Goal: Task Accomplishment & Management: Manage account settings

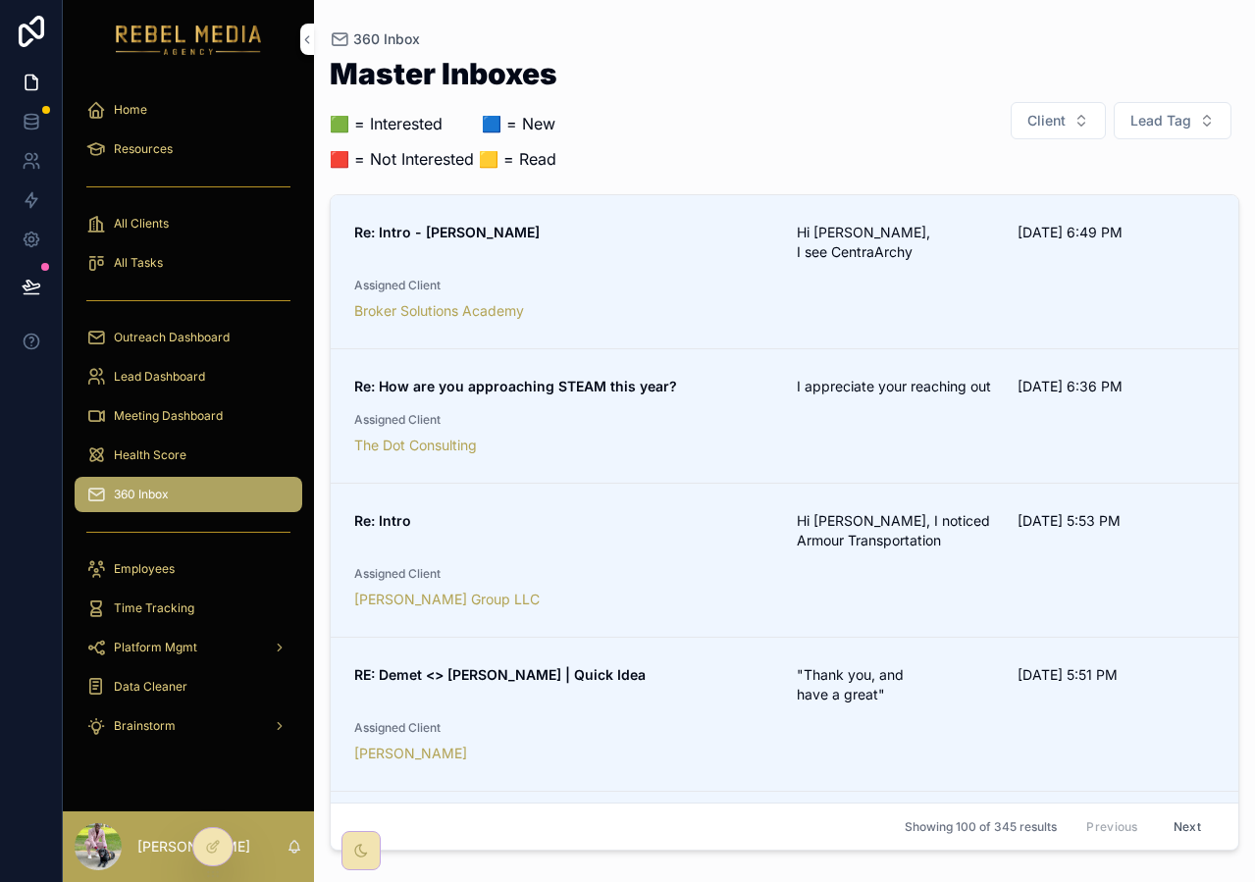
scroll to position [101, 0]
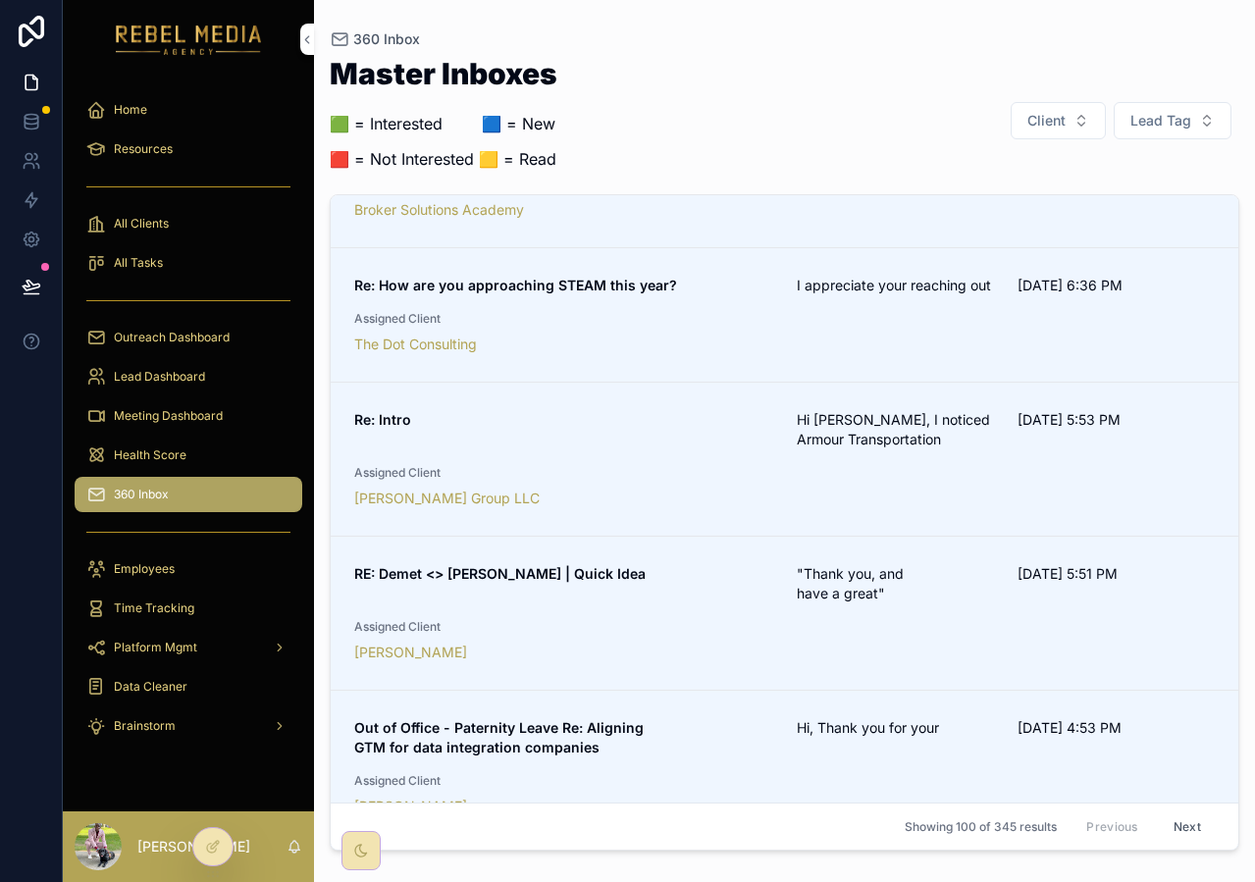
click at [760, 332] on div "Re: How are you approaching STEAM this year? I appreciate your reaching out 10/…" at bounding box center [784, 315] width 860 height 78
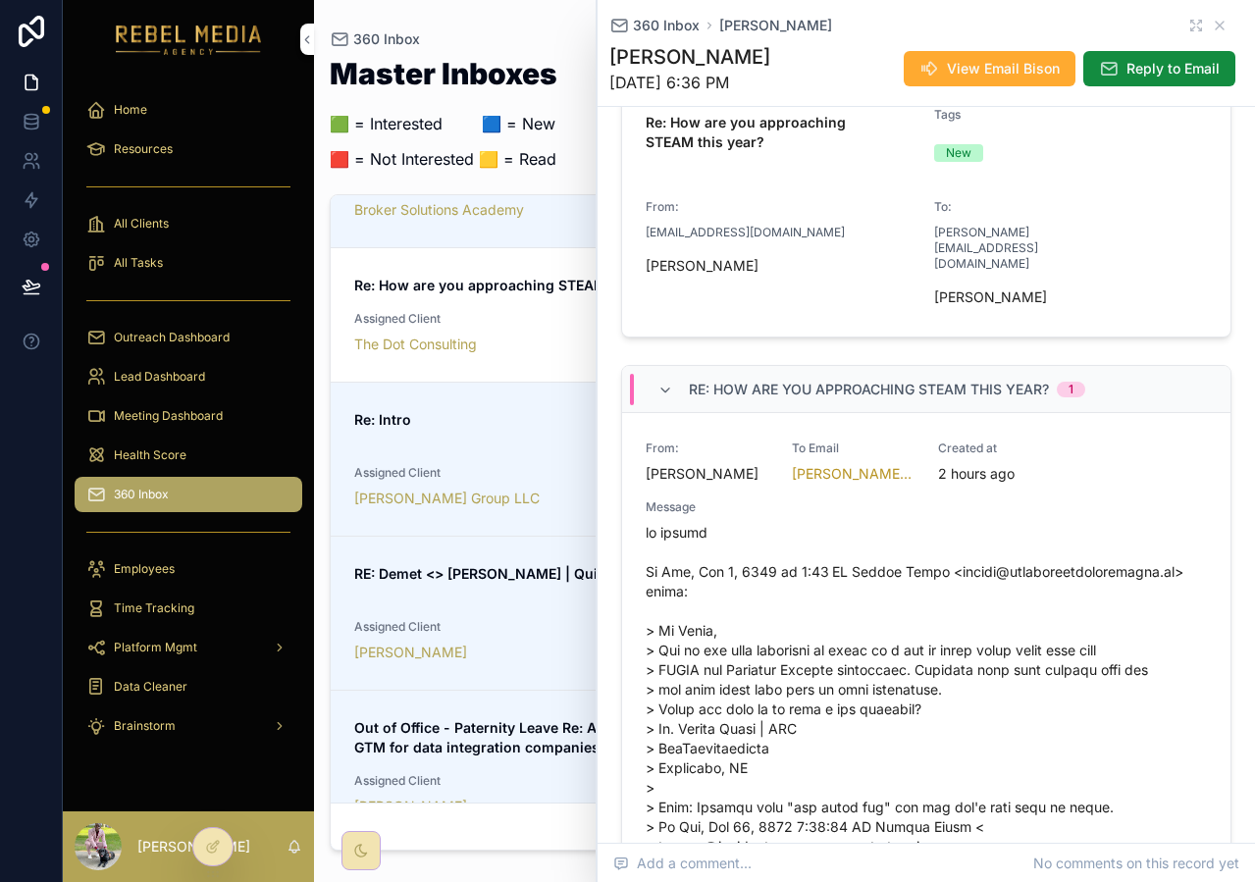
click at [522, 124] on p "🟩 = Interested ‎ ‎ ‎ ‎ ‎ ‎‎ ‎ 🟦 = New" at bounding box center [444, 124] width 228 height 24
click at [1215, 24] on icon "scrollable content" at bounding box center [1219, 26] width 16 height 16
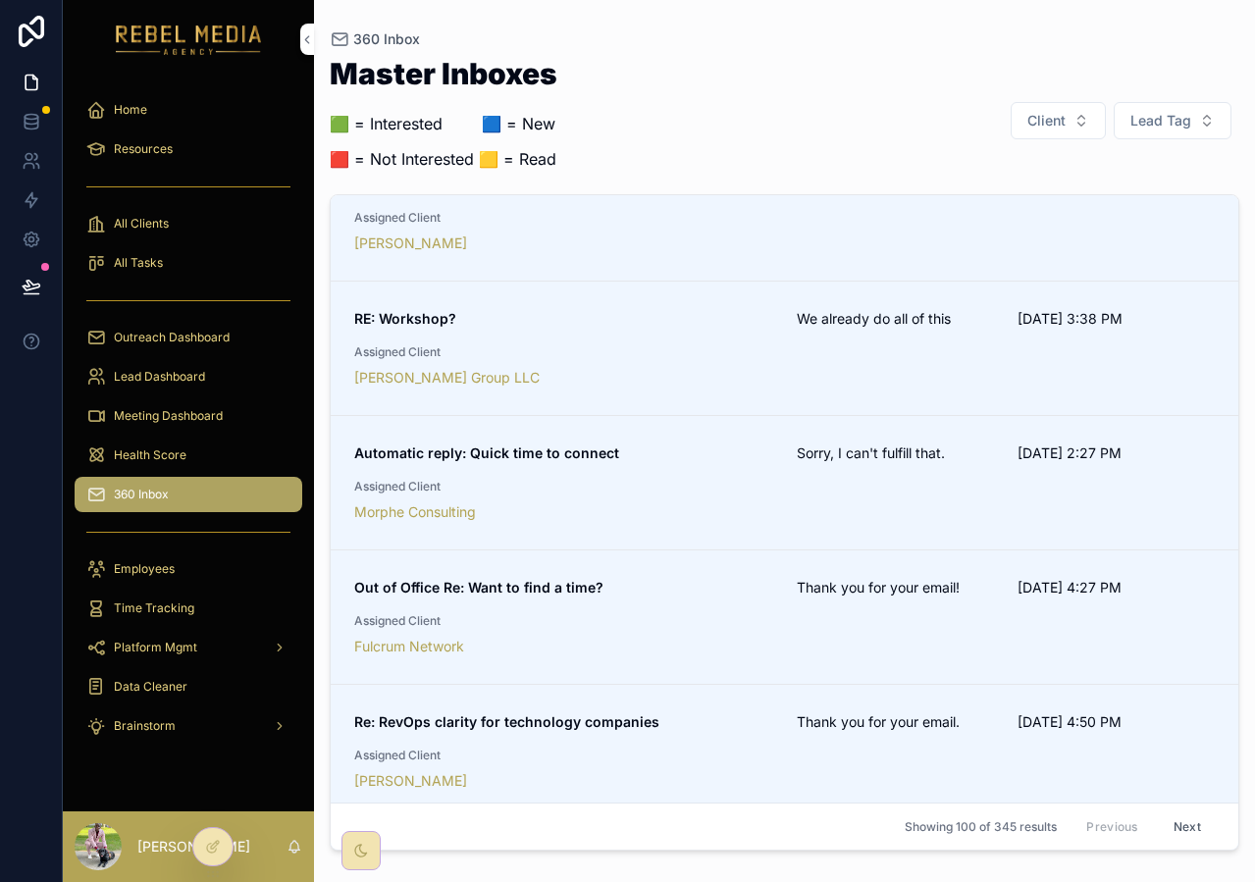
scroll to position [683, 0]
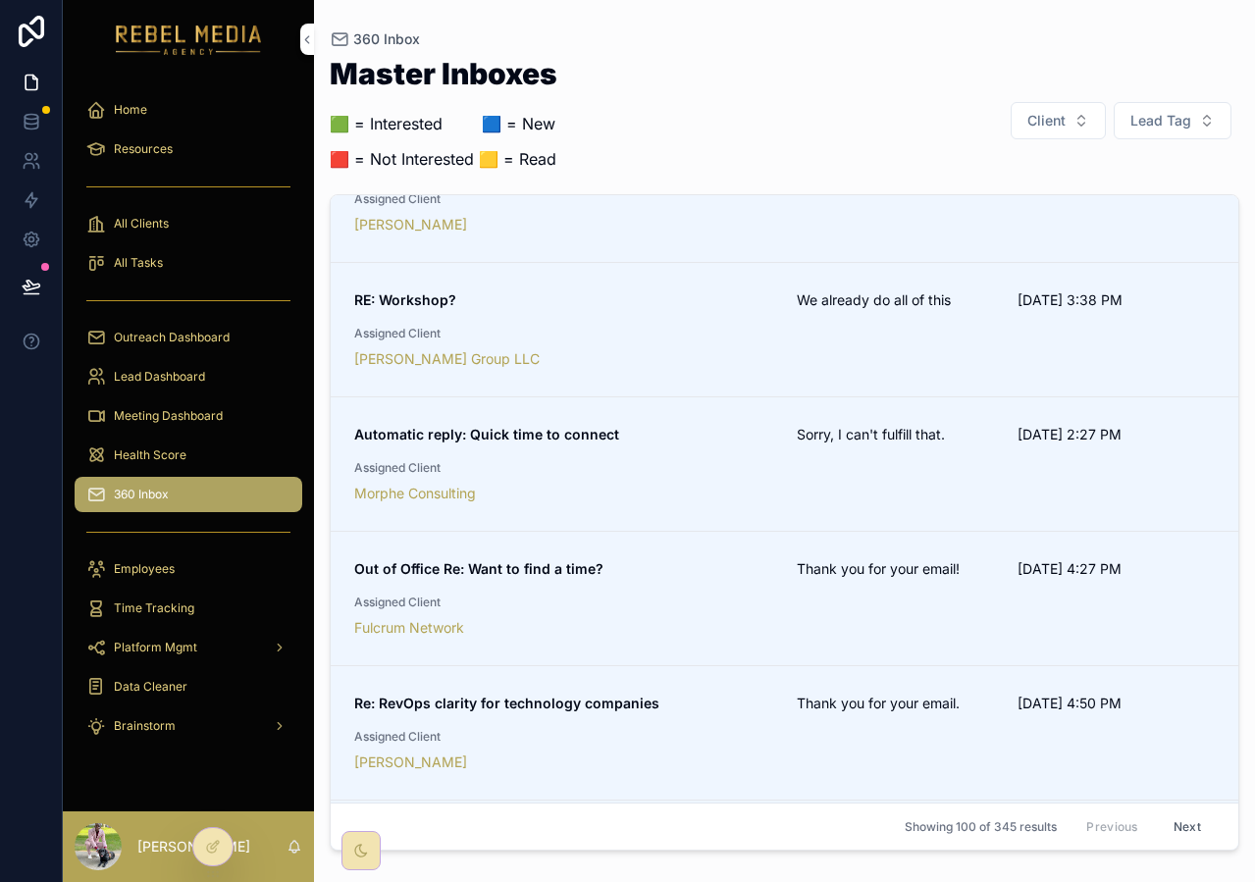
click at [661, 397] on link "Automatic reply: Quick time to connect Sorry, I can't fulfill that. 10/3/2025 2…" at bounding box center [784, 464] width 907 height 134
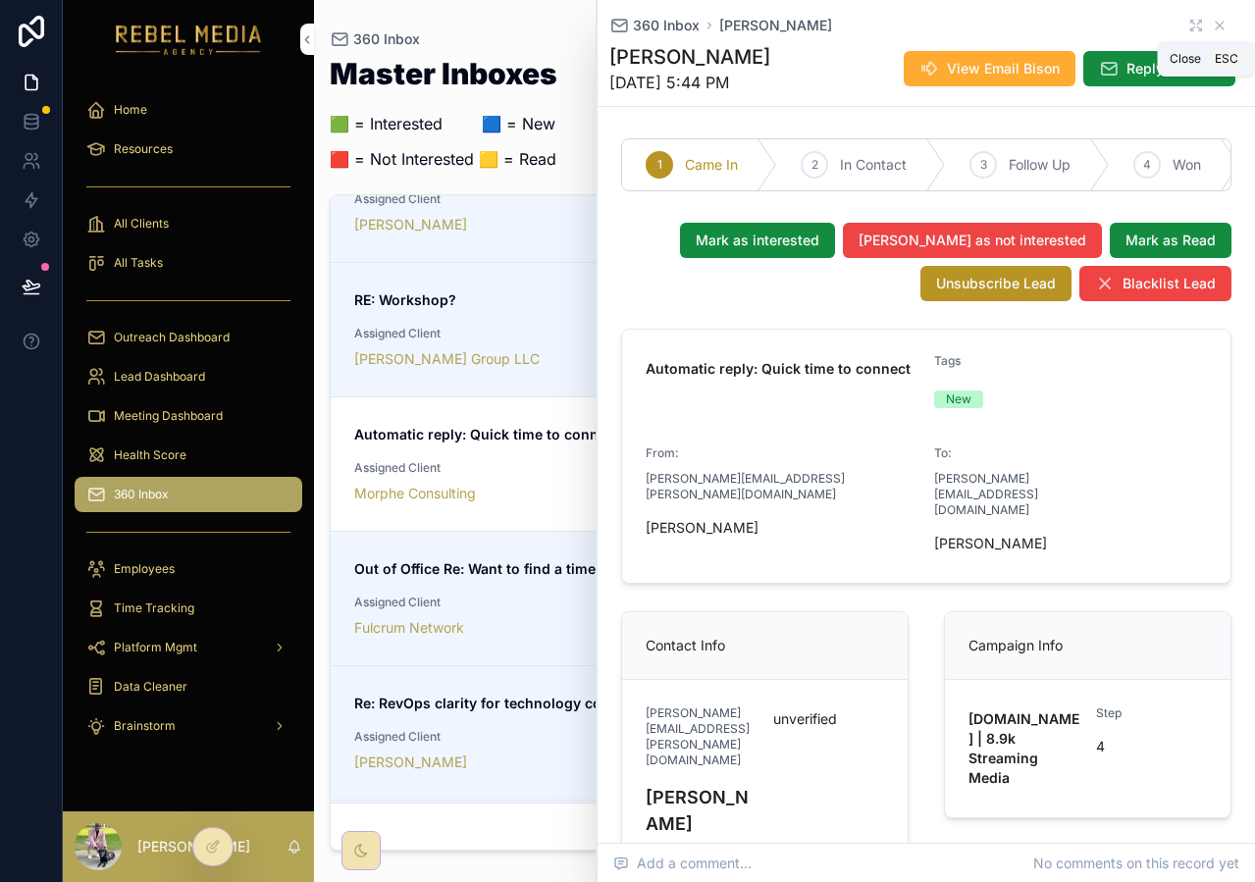
click at [1223, 22] on icon "scrollable content" at bounding box center [1219, 26] width 16 height 16
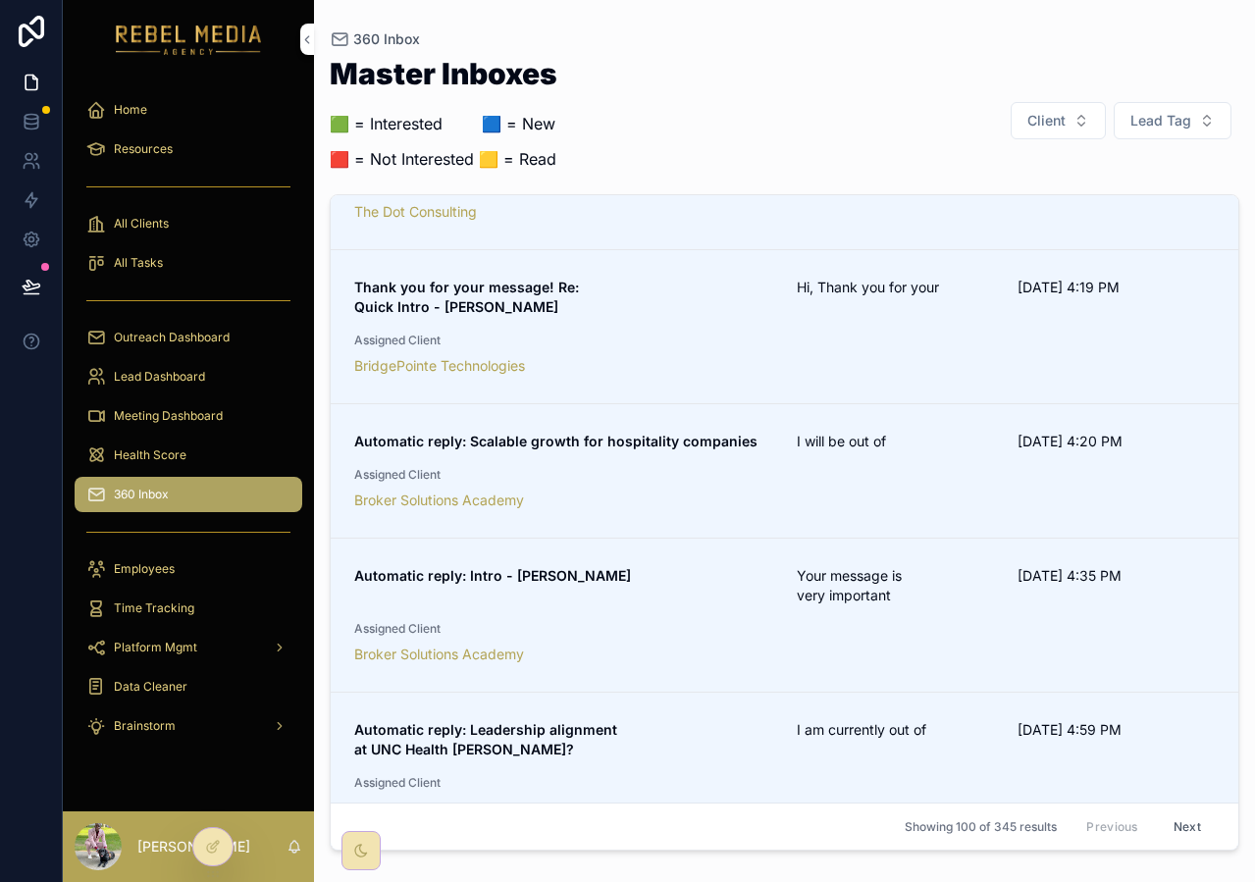
scroll to position [1660, 0]
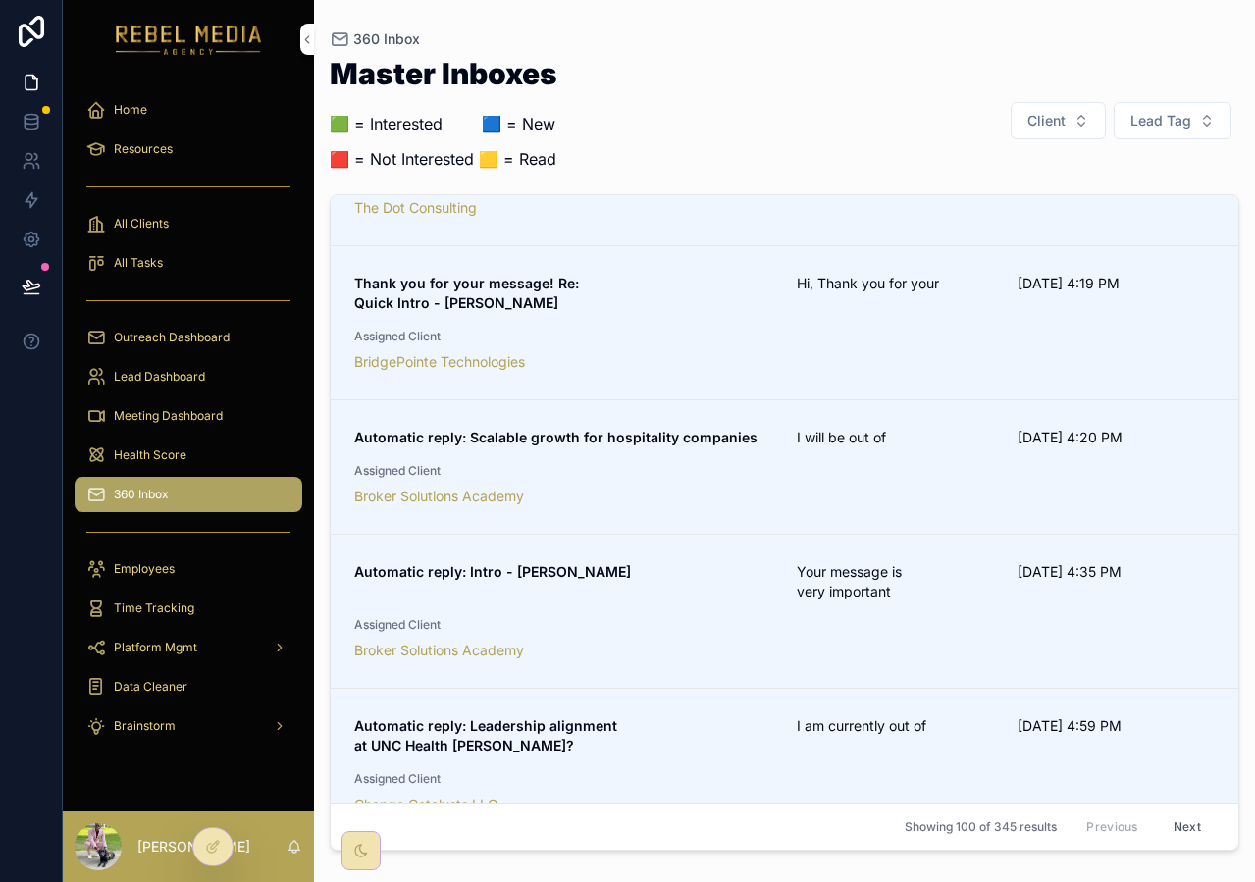
click at [789, 428] on link "Automatic reply: Scalable growth for hospitality companies I will be out of 10/…" at bounding box center [784, 467] width 907 height 134
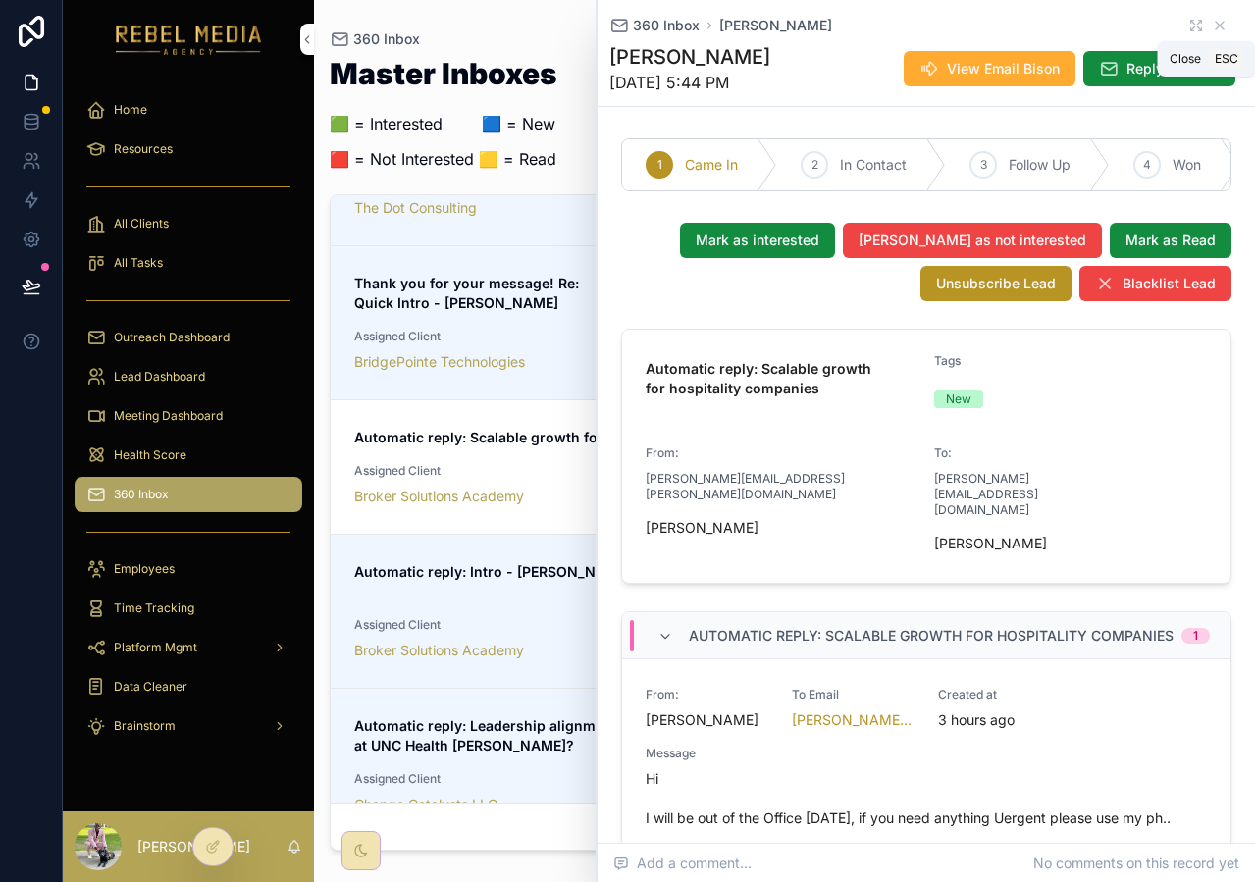
click at [1222, 28] on icon "scrollable content" at bounding box center [1219, 26] width 8 height 8
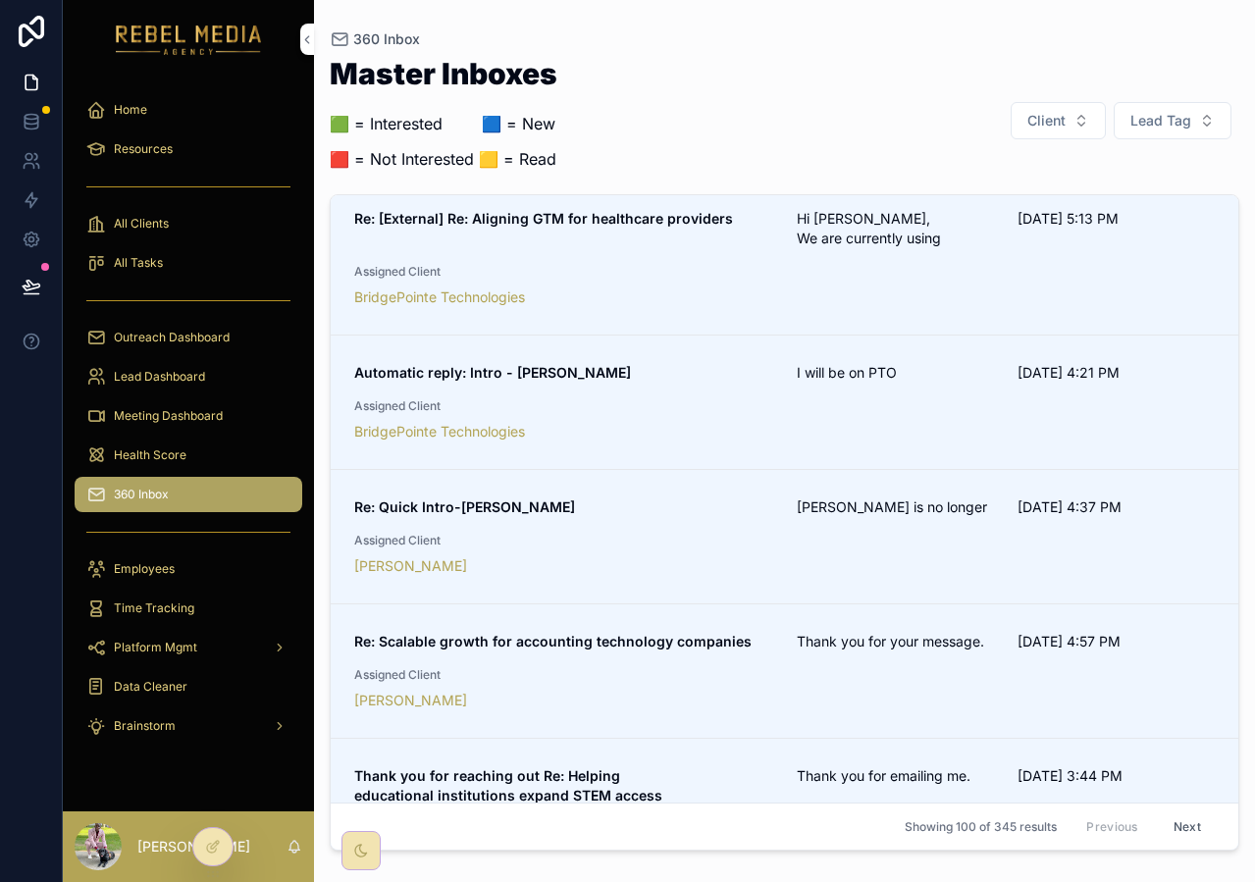
scroll to position [3626, 0]
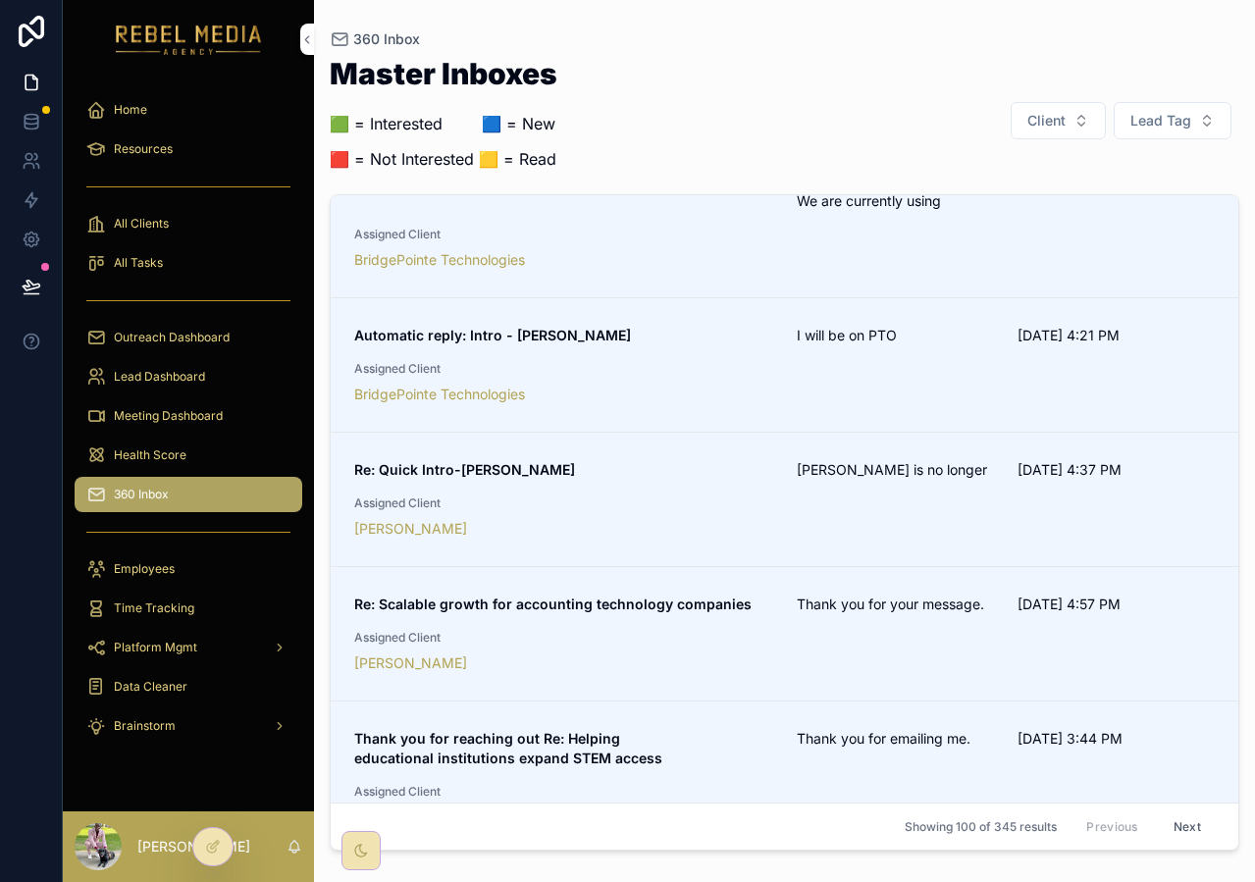
click at [1027, 173] on div "Master Inboxes 🟩 = Interested ‎ ‎ ‎ ‎ ‎ ‎‎ ‎ 🟦 = New 🟥 = Not Interested 🟨 = Rea…" at bounding box center [784, 121] width 909 height 124
click at [1038, 147] on div "Master Inboxes 🟩 = Interested ‎ ‎ ‎ ‎ ‎ ‎‎ ‎ 🟦 = New 🟥 = Not Interested 🟨 = Rea…" at bounding box center [784, 121] width 909 height 124
click at [1038, 156] on div "Master Inboxes 🟩 = Interested ‎ ‎ ‎ ‎ ‎ ‎‎ ‎ 🟦 = New 🟥 = Not Interested 🟨 = Rea…" at bounding box center [784, 121] width 909 height 124
click at [1056, 116] on span "Client" at bounding box center [1046, 121] width 38 height 20
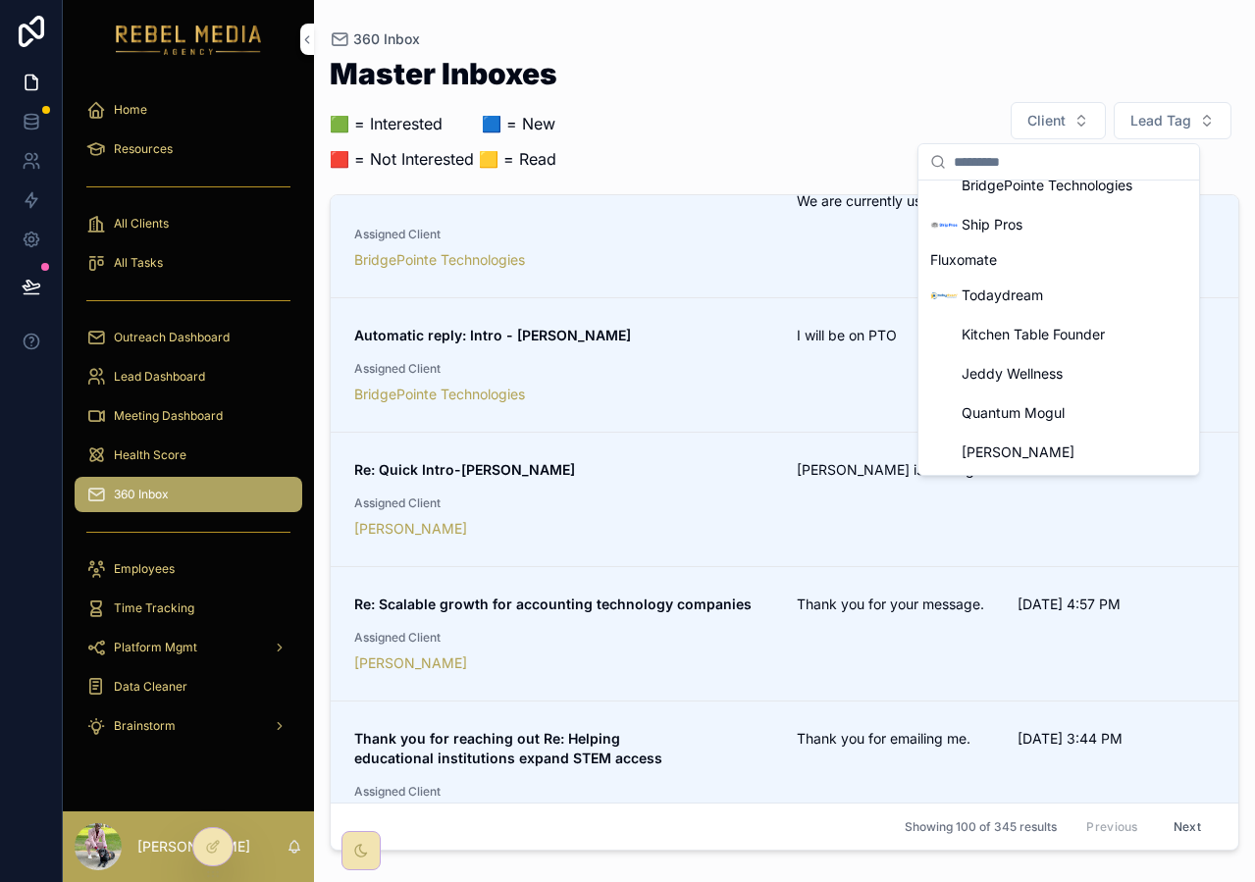
scroll to position [1118, 0]
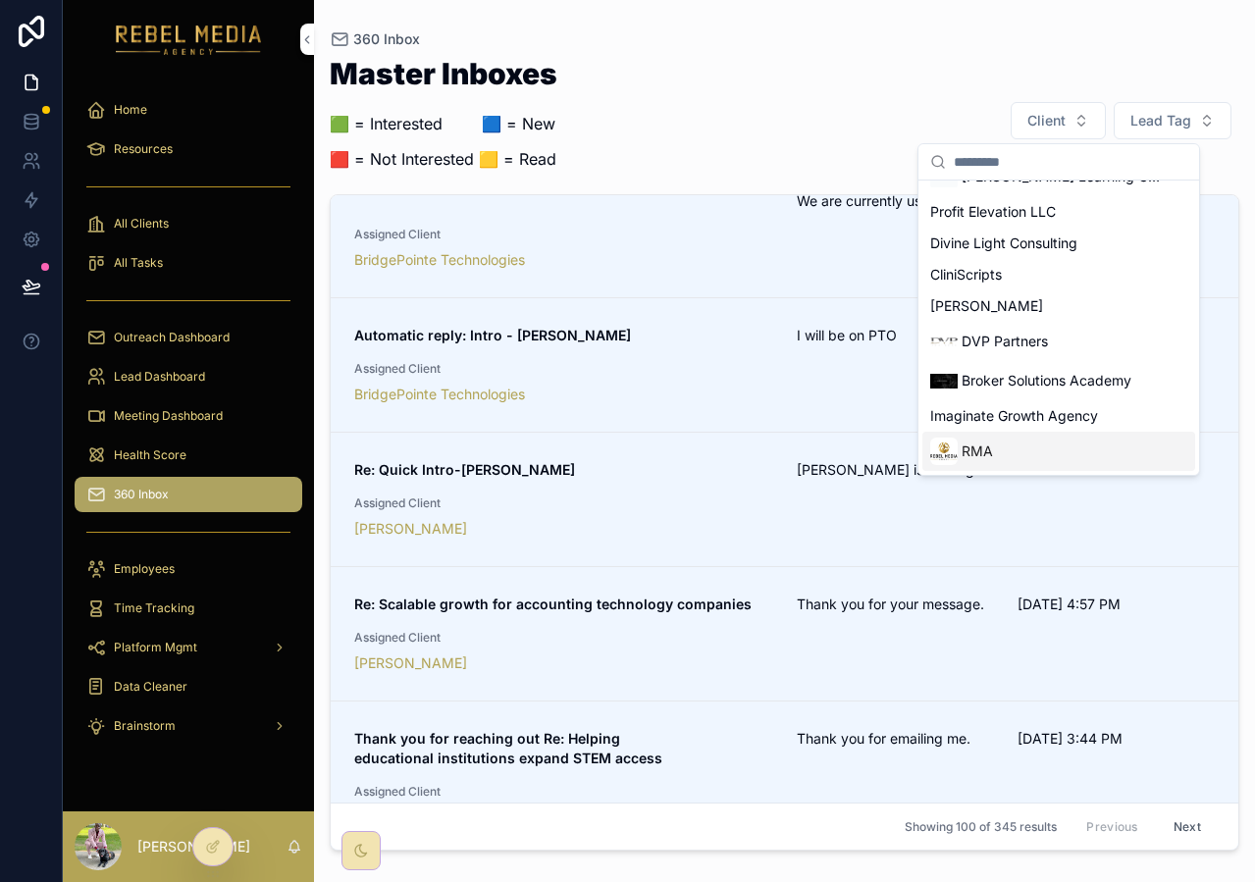
click at [982, 464] on div "RMA" at bounding box center [961, 450] width 63 height 27
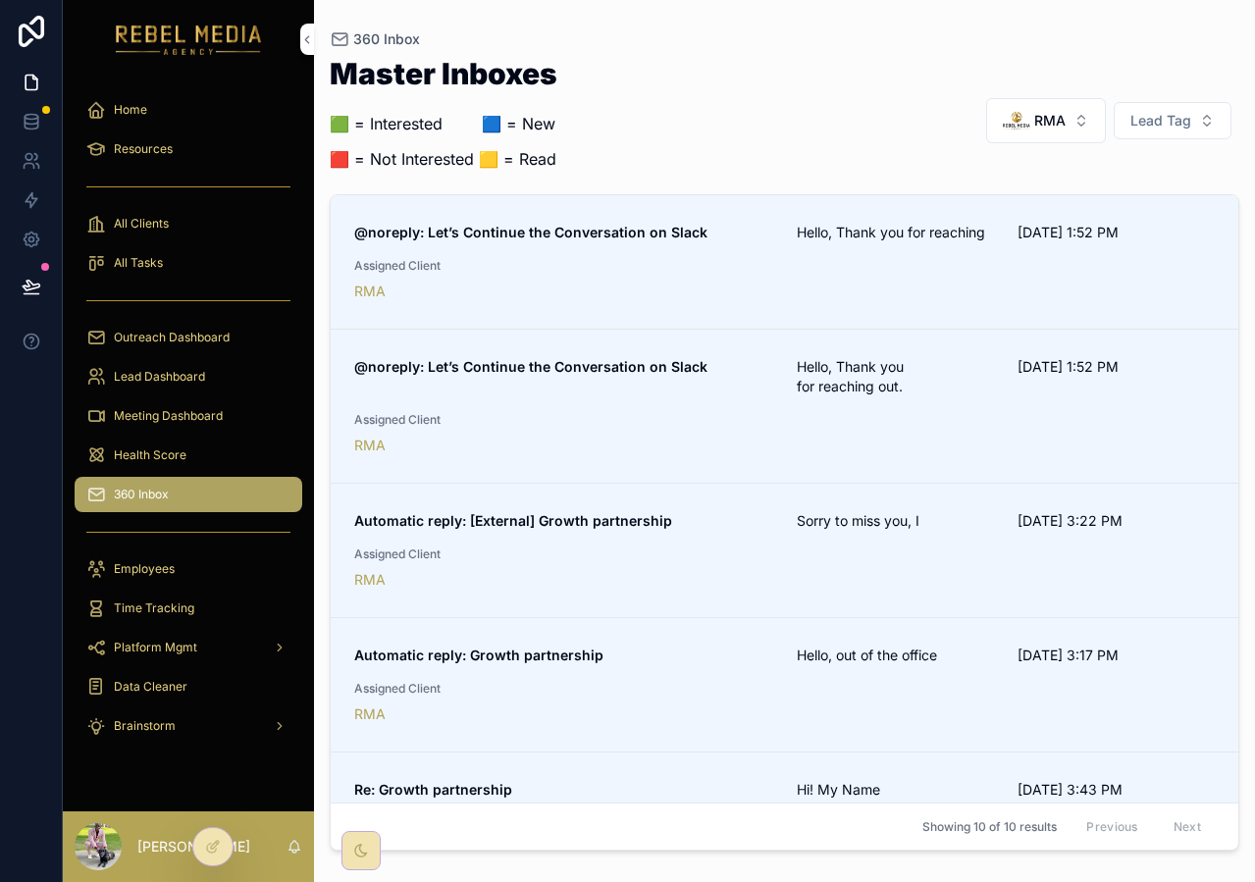
click at [746, 309] on link "@noreply: Let’s Continue the Conversation on Slack Hello, Thank you for reachin…" at bounding box center [784, 262] width 907 height 134
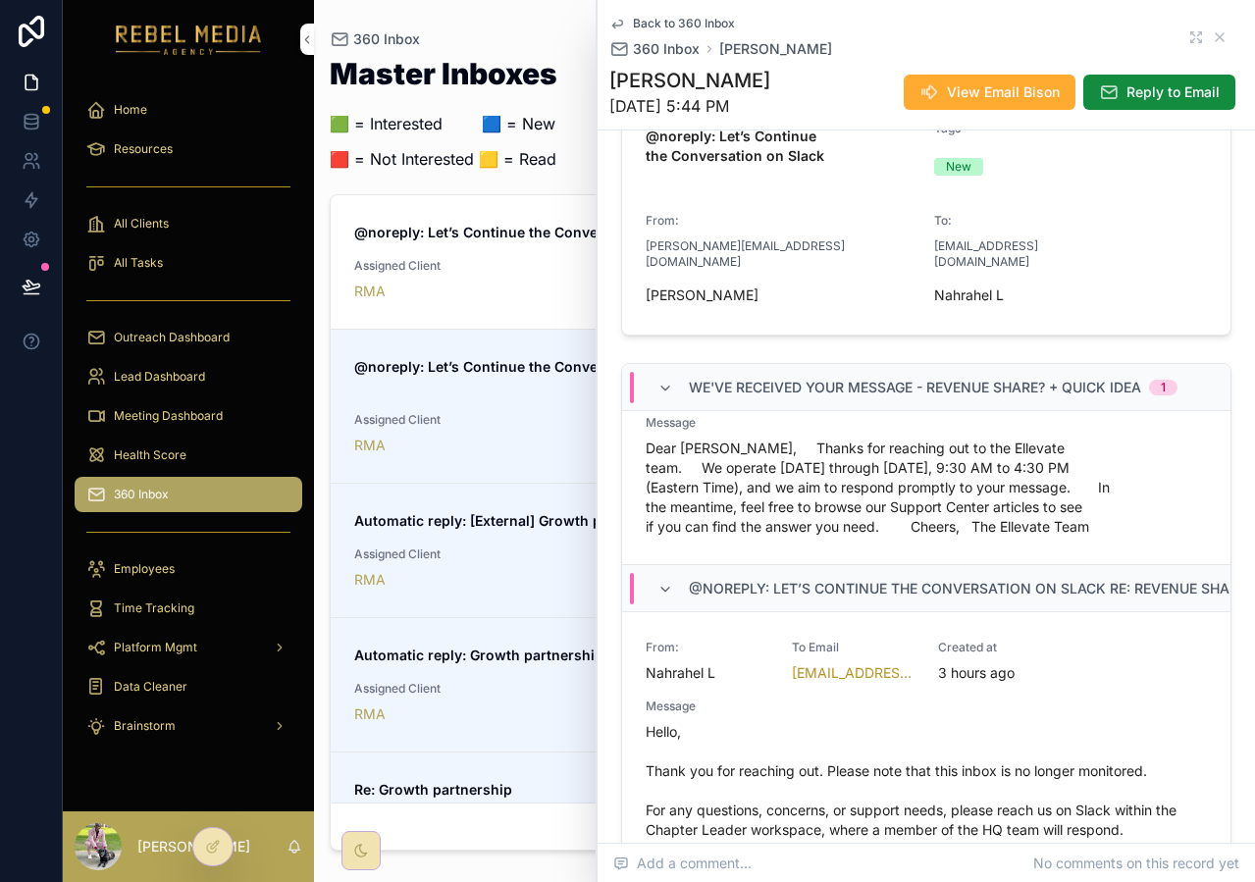
scroll to position [83, 0]
click at [1205, 30] on div "Back to 360 Inbox 360 Inbox Myra Robinson" at bounding box center [926, 37] width 634 height 43
click at [1212, 30] on icon "scrollable content" at bounding box center [1219, 37] width 16 height 16
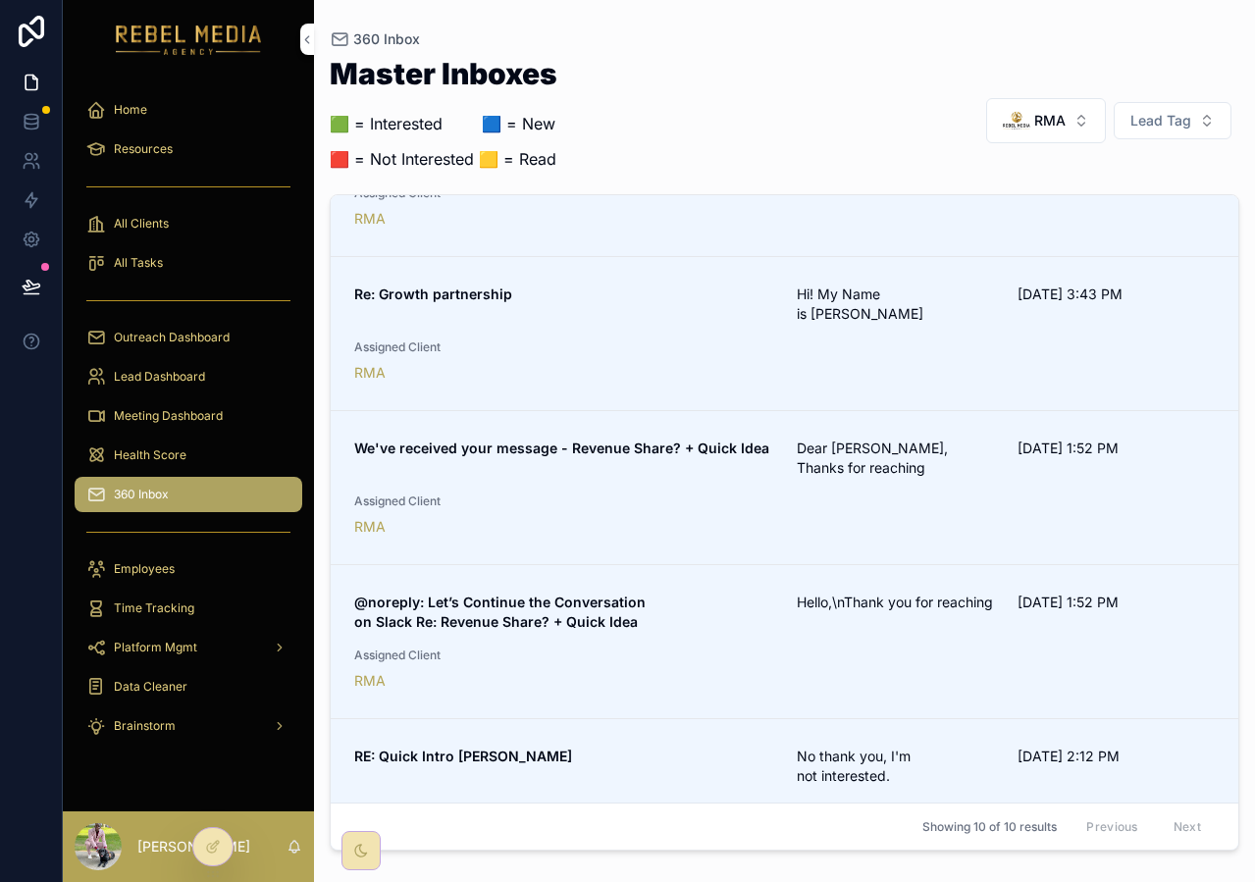
scroll to position [502, 0]
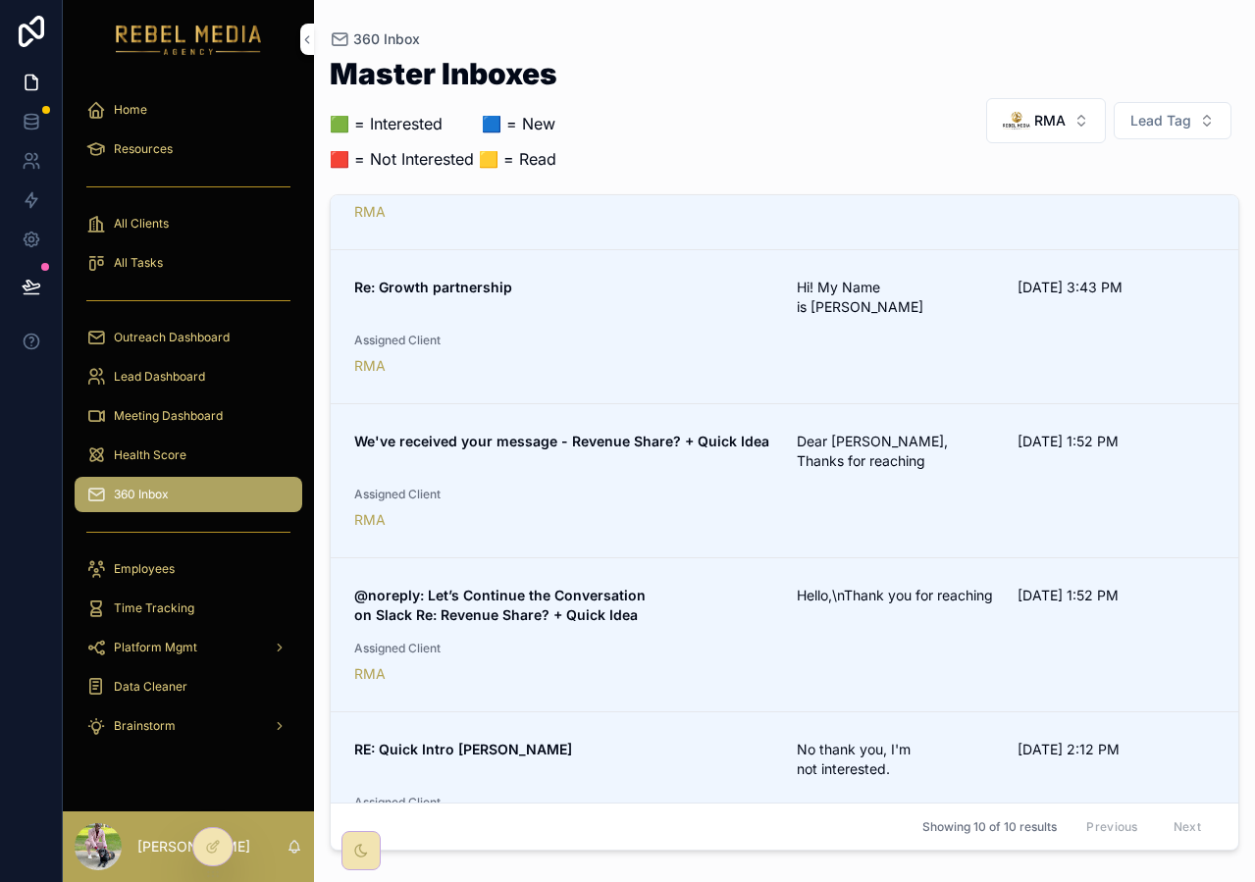
click at [742, 494] on div "We've received your message - Revenue Share? + Quick Idea Dear Nahrahel, Thanks…" at bounding box center [784, 481] width 860 height 98
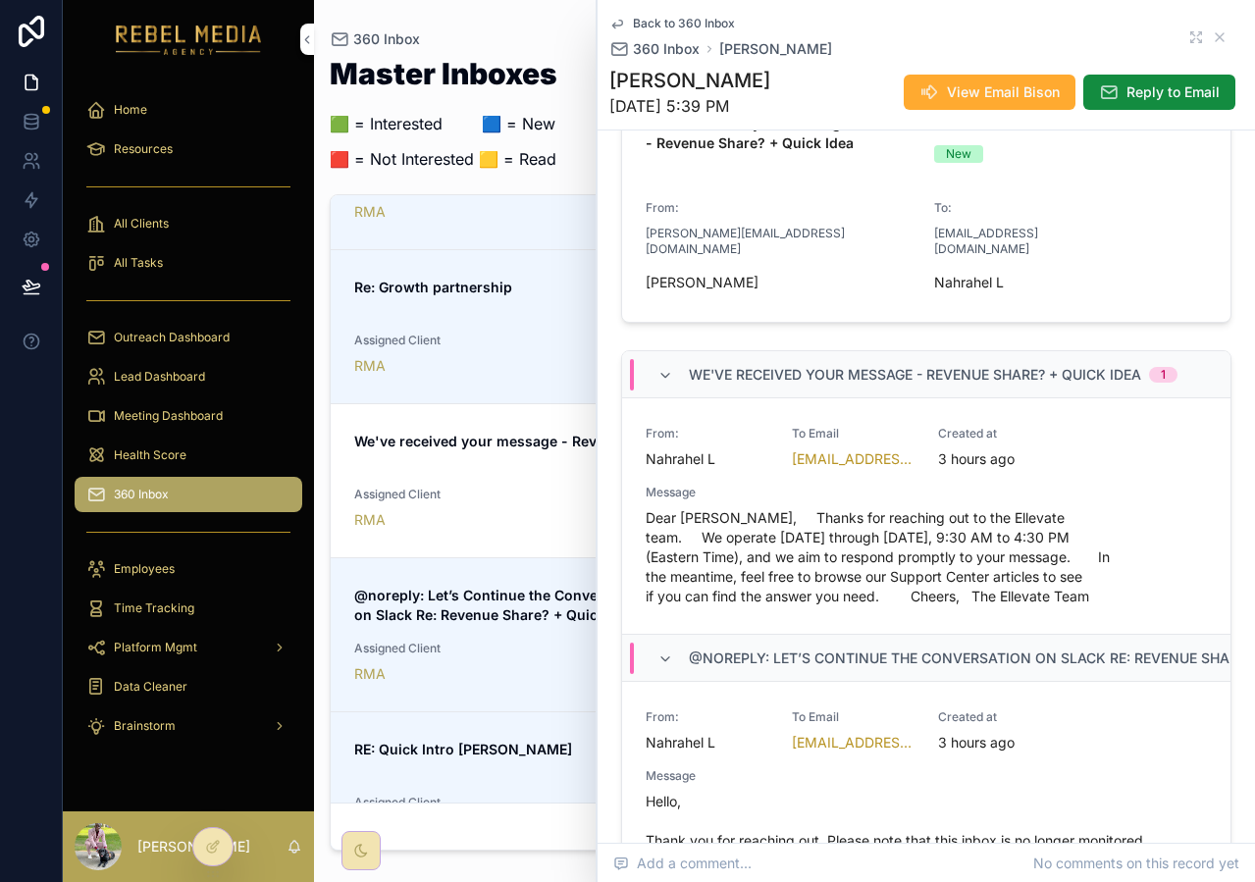
scroll to position [310, 0]
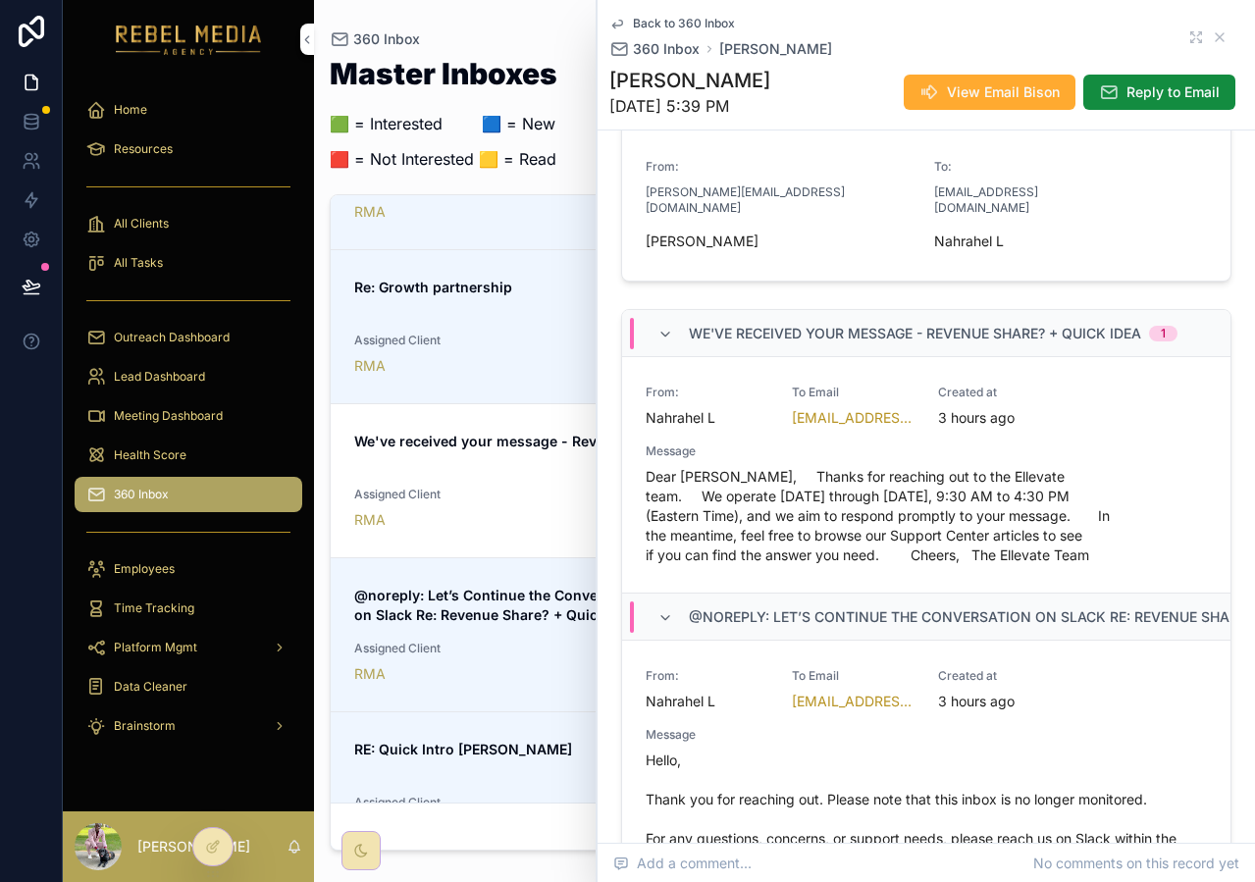
click at [832, 324] on span "We've received your message - Revenue Share? + Quick Idea" at bounding box center [915, 334] width 452 height 20
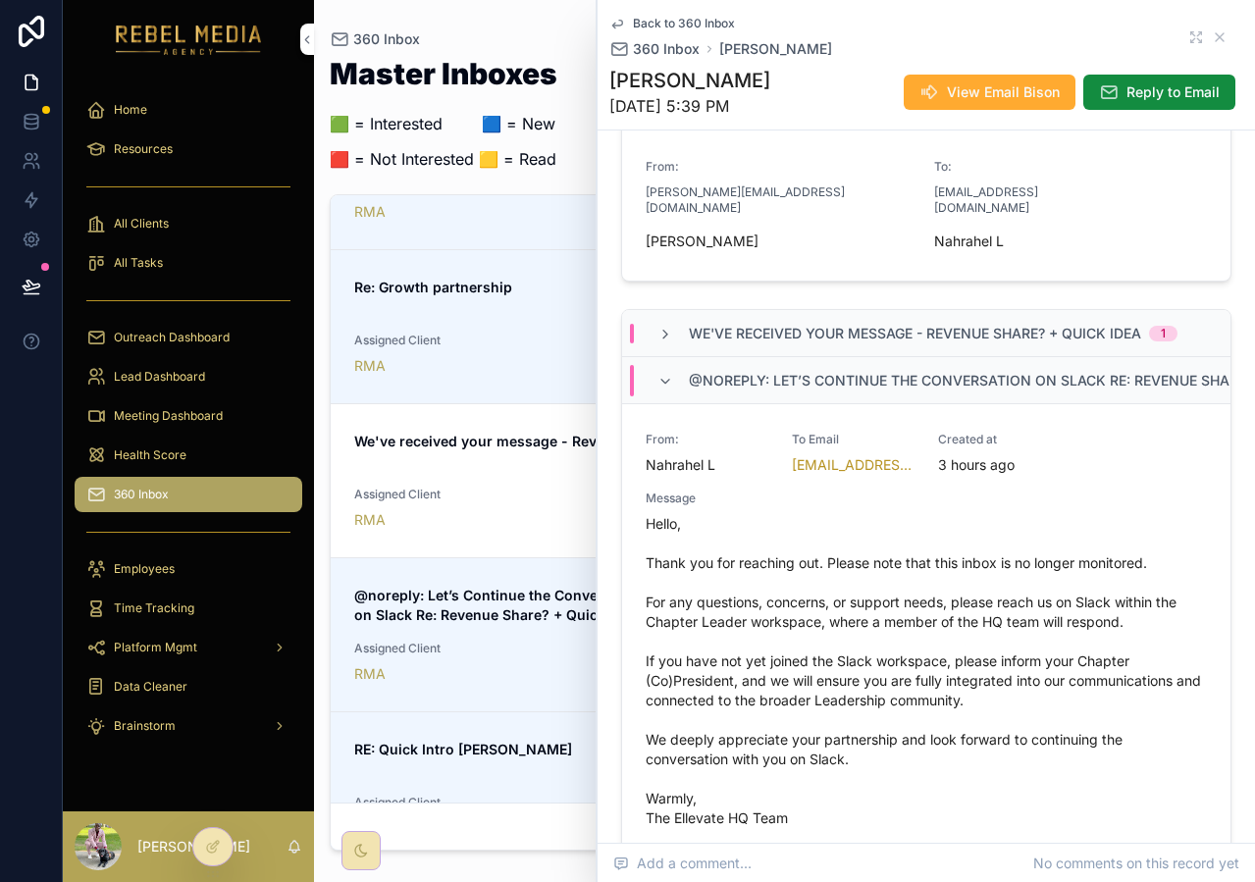
click at [875, 380] on div "@noreply: Let’s Continue the Conversation on Slack Re: Revenue Share? + Quick I…" at bounding box center [1037, 380] width 696 height 31
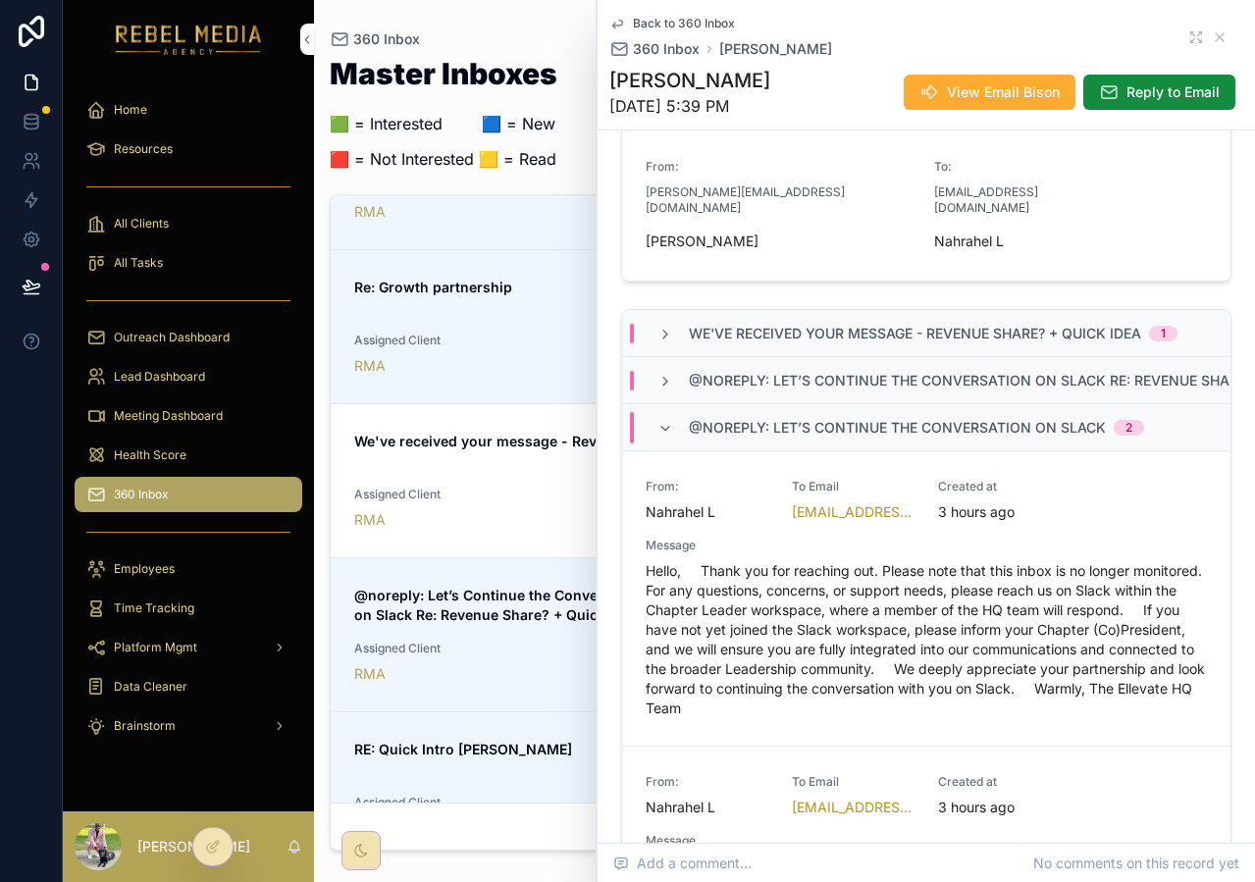
click at [1215, 41] on icon "scrollable content" at bounding box center [1219, 37] width 8 height 8
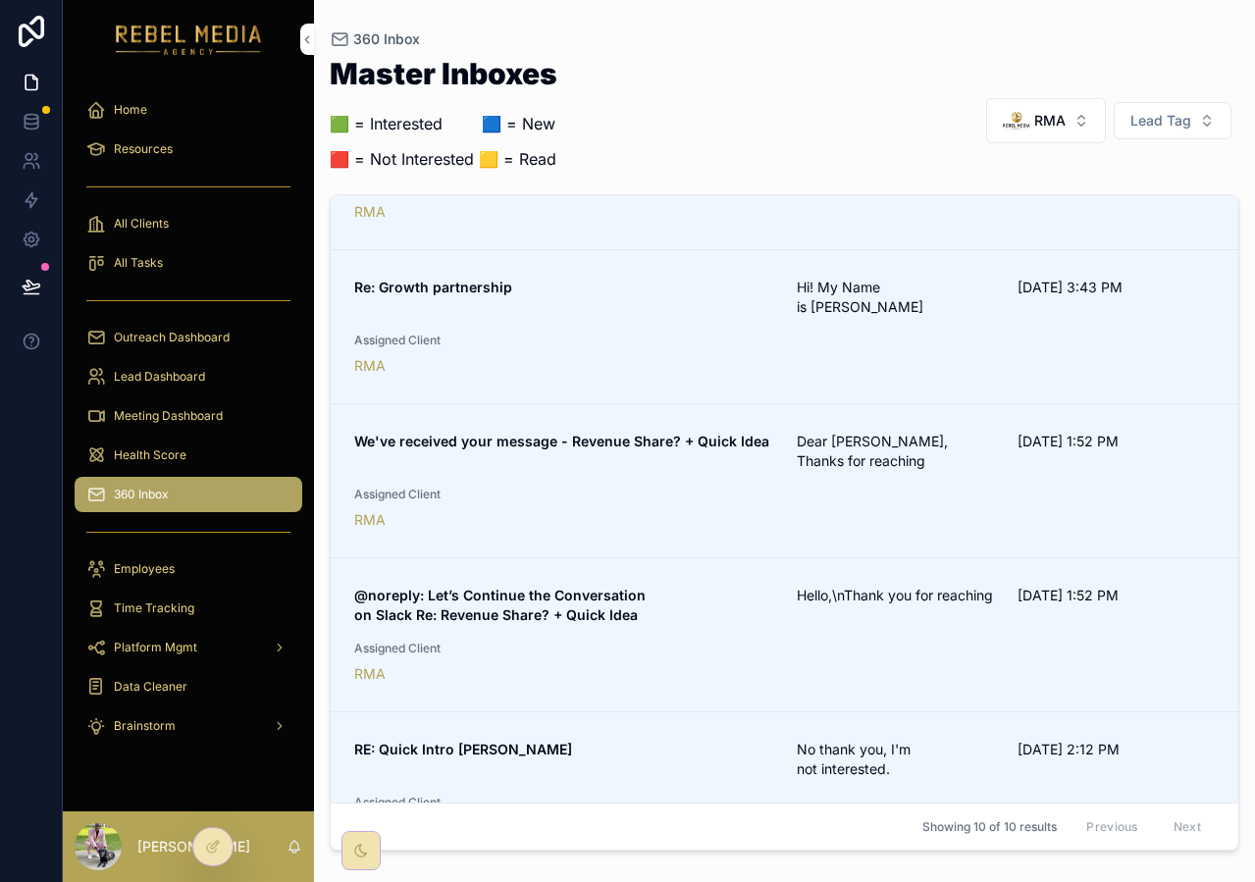
scroll to position [835, 0]
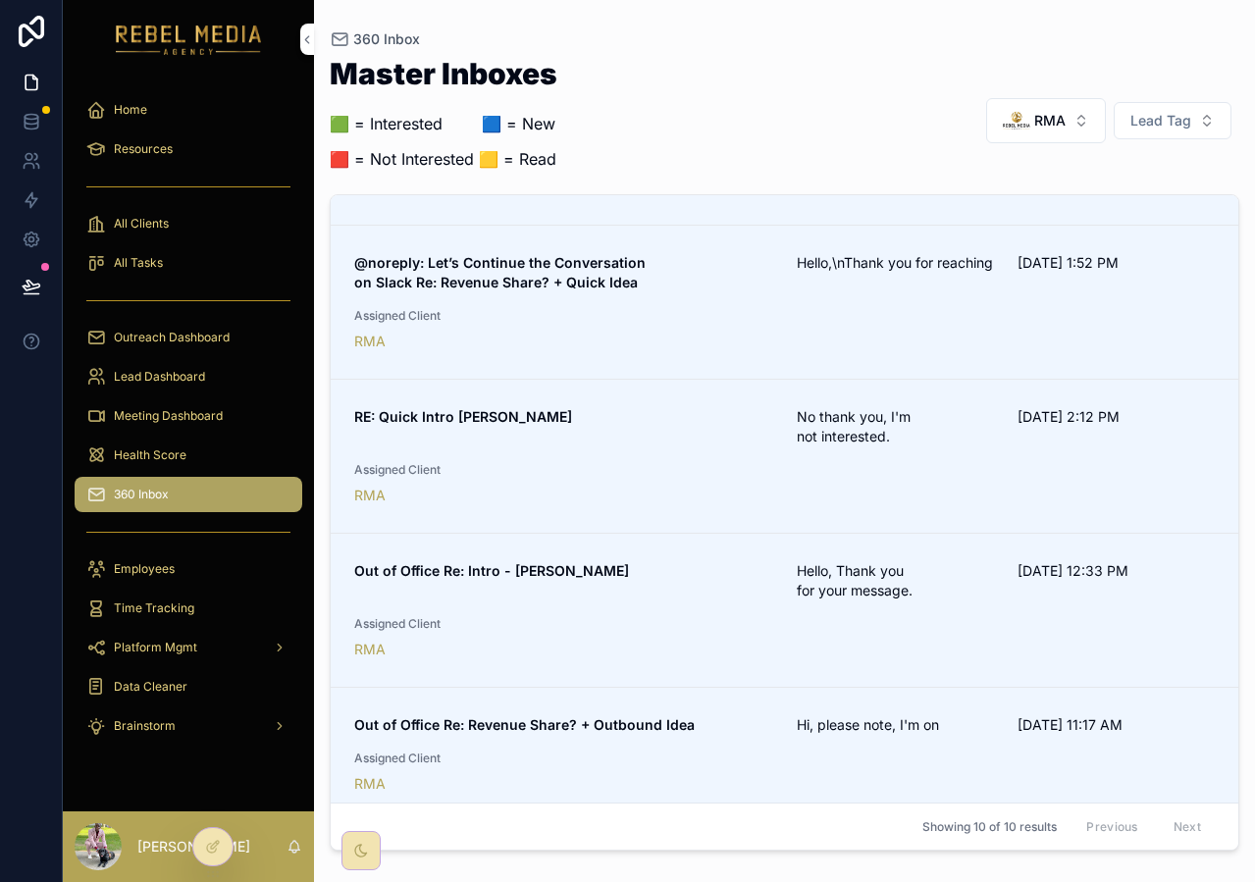
click at [621, 431] on div "RE: Quick Intro Alex No thank you, I'm not interested. 10/3/2025 2:12 PM Assign…" at bounding box center [784, 456] width 860 height 98
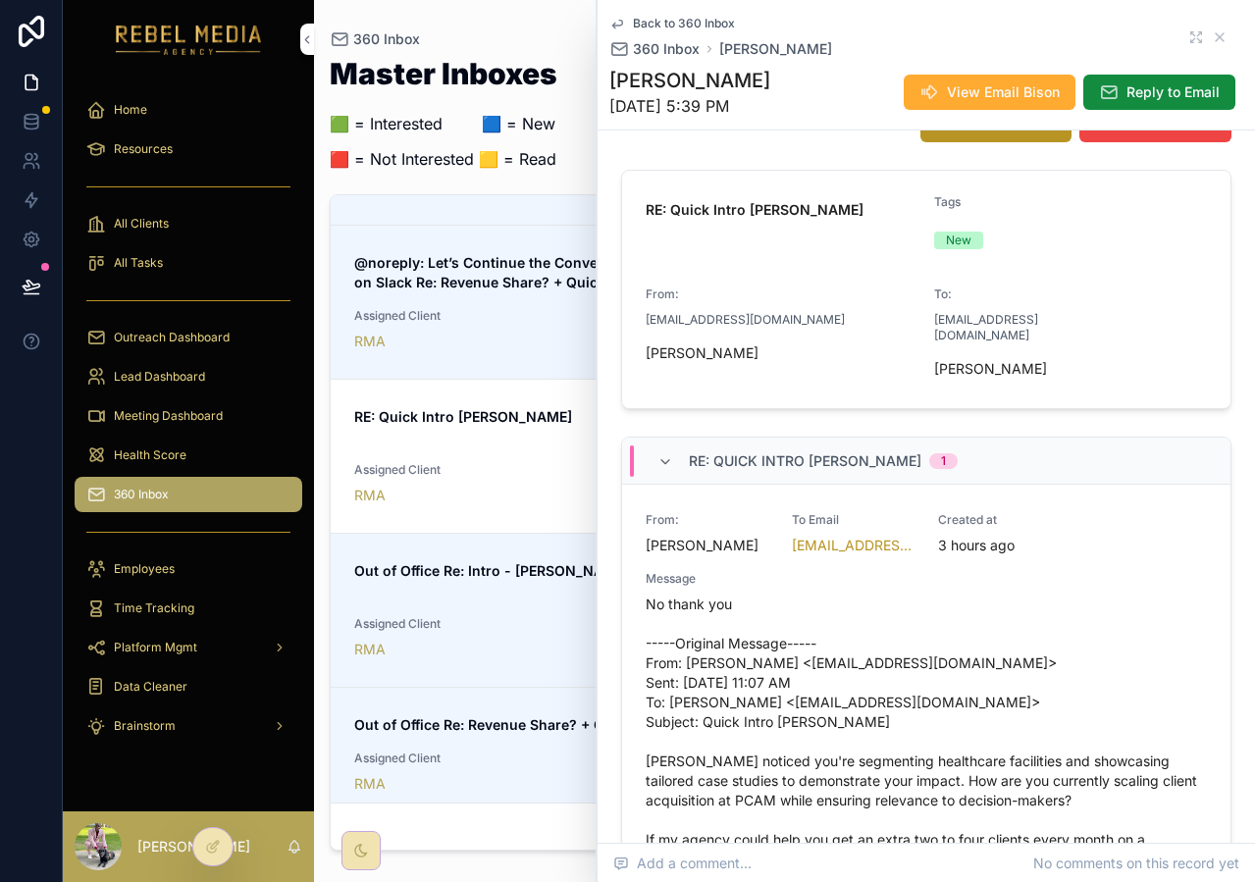
scroll to position [180, 0]
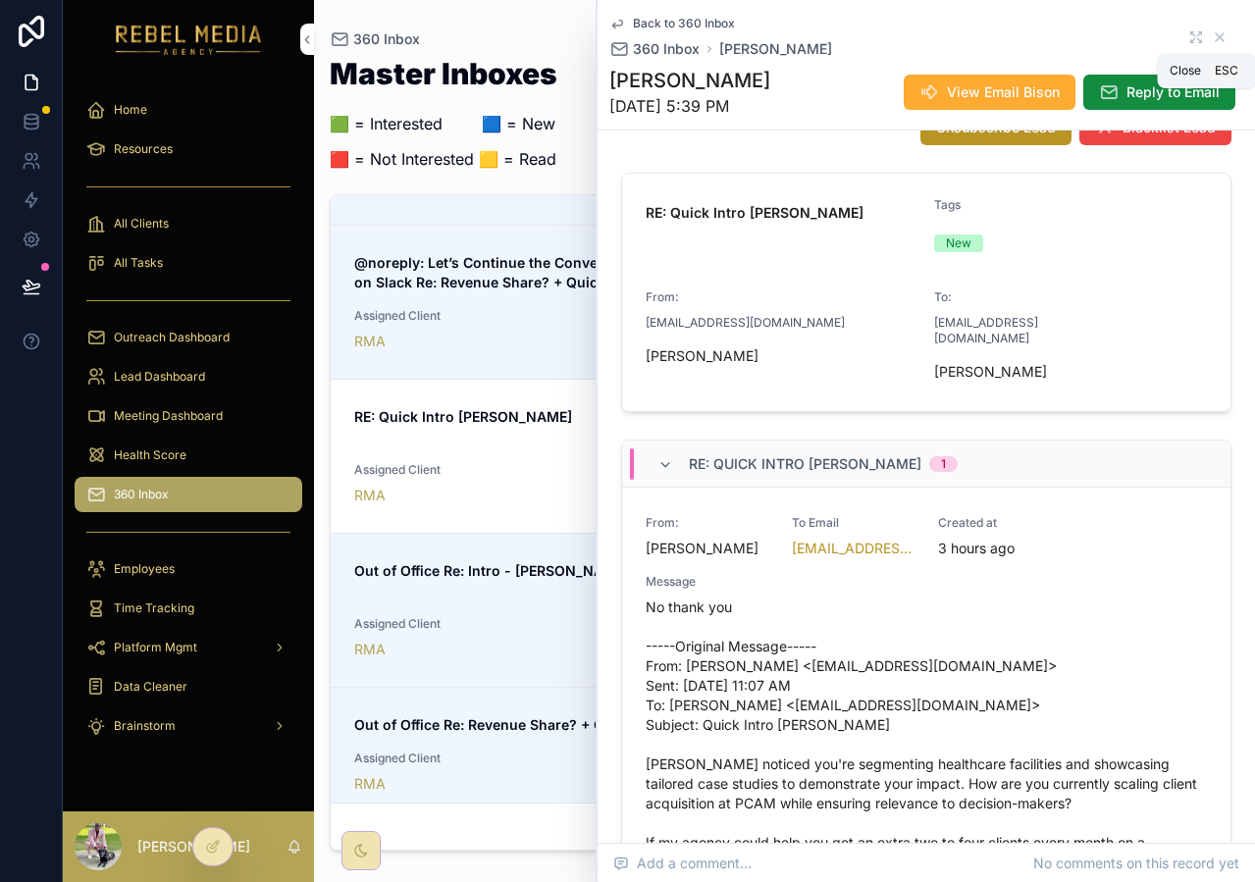
click at [1224, 36] on icon "scrollable content" at bounding box center [1219, 37] width 16 height 16
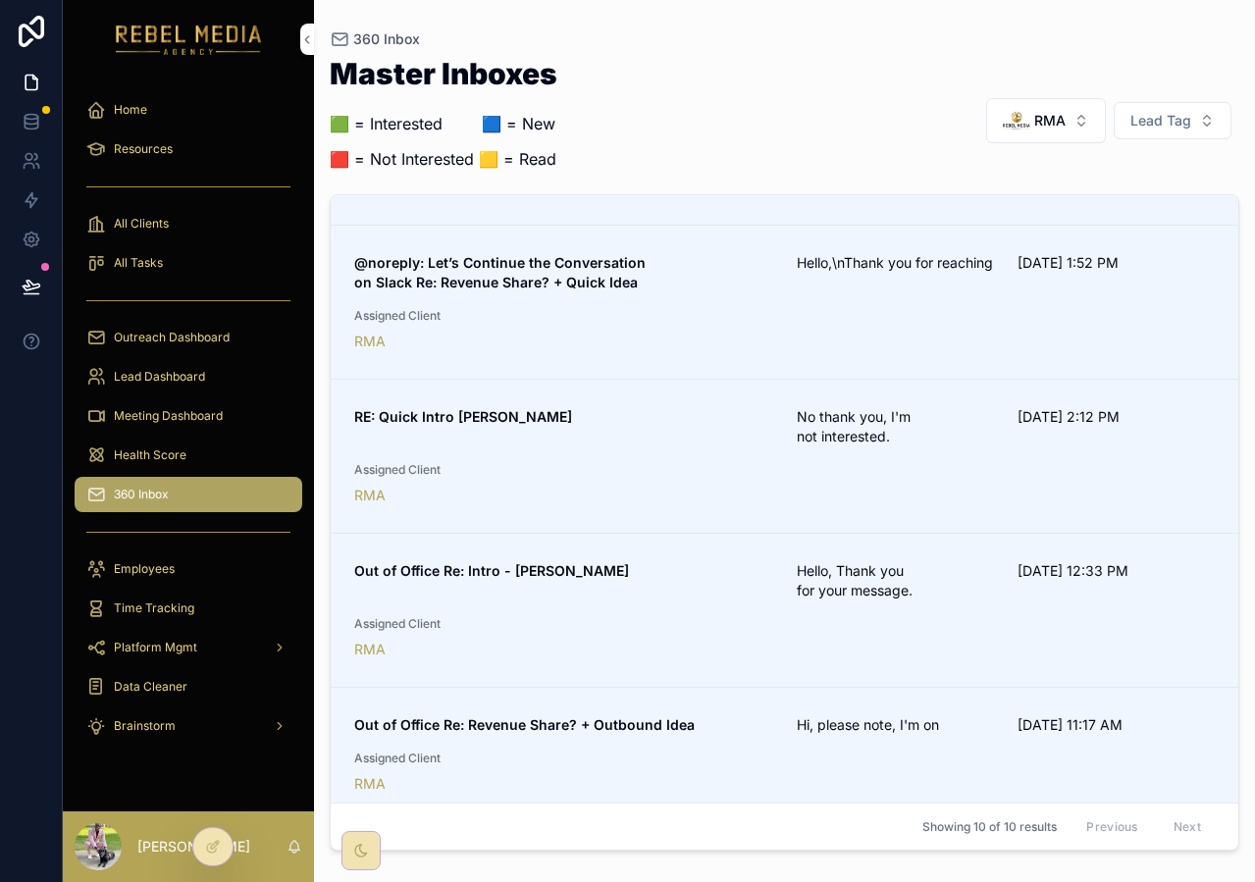
click at [147, 368] on div "Lead Dashboard" at bounding box center [188, 376] width 204 height 31
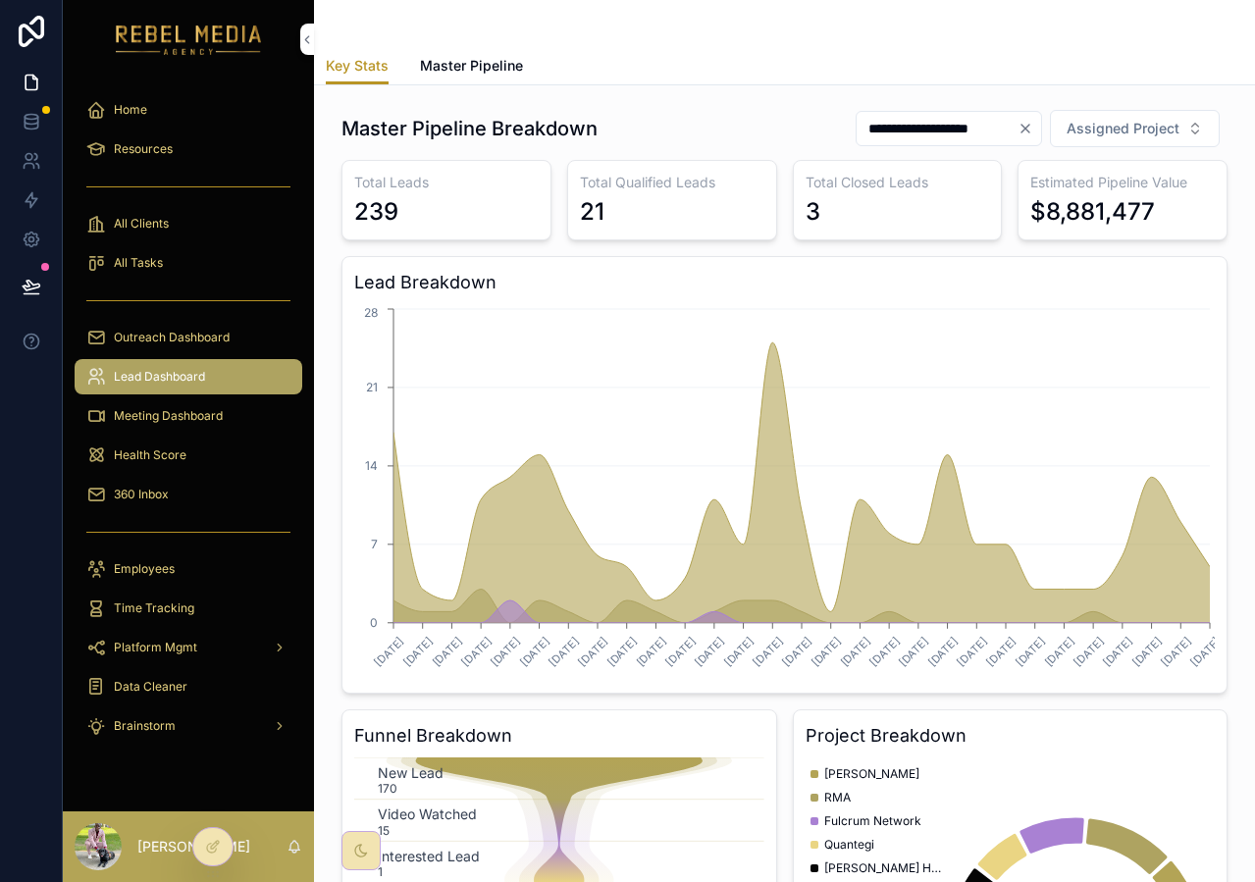
click at [157, 337] on span "Outreach Dashboard" at bounding box center [172, 338] width 116 height 16
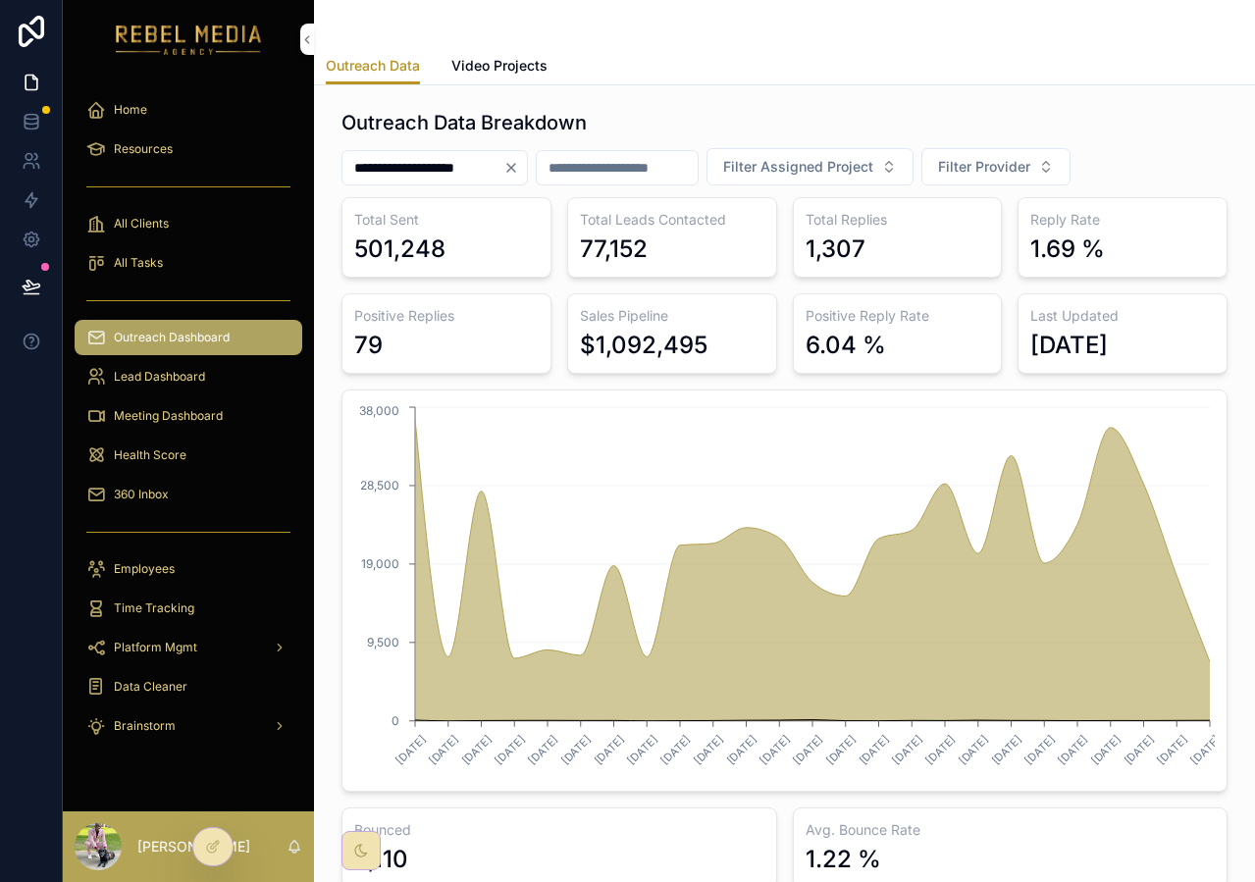
click at [515, 169] on icon "Clear" at bounding box center [511, 168] width 8 height 8
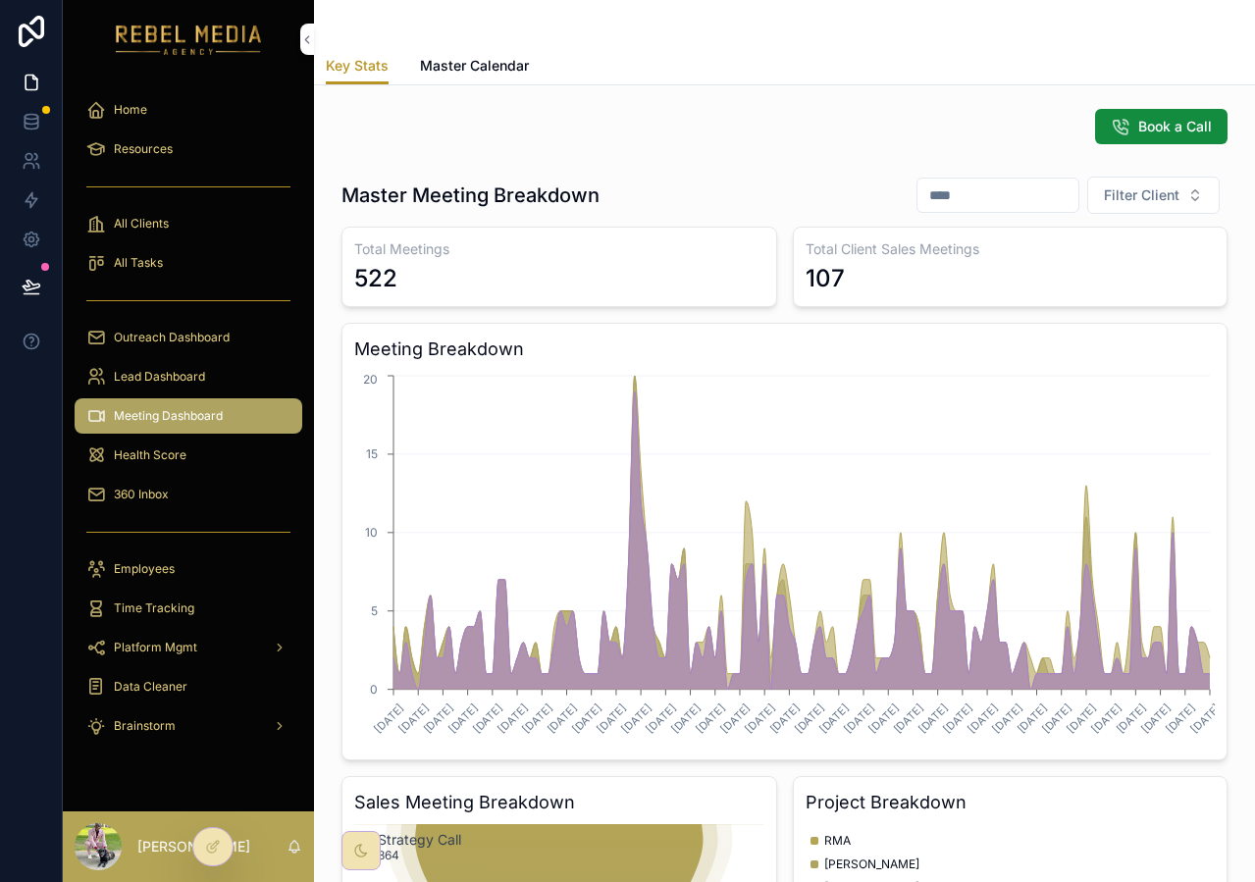
click at [169, 332] on span "Outreach Dashboard" at bounding box center [172, 338] width 116 height 16
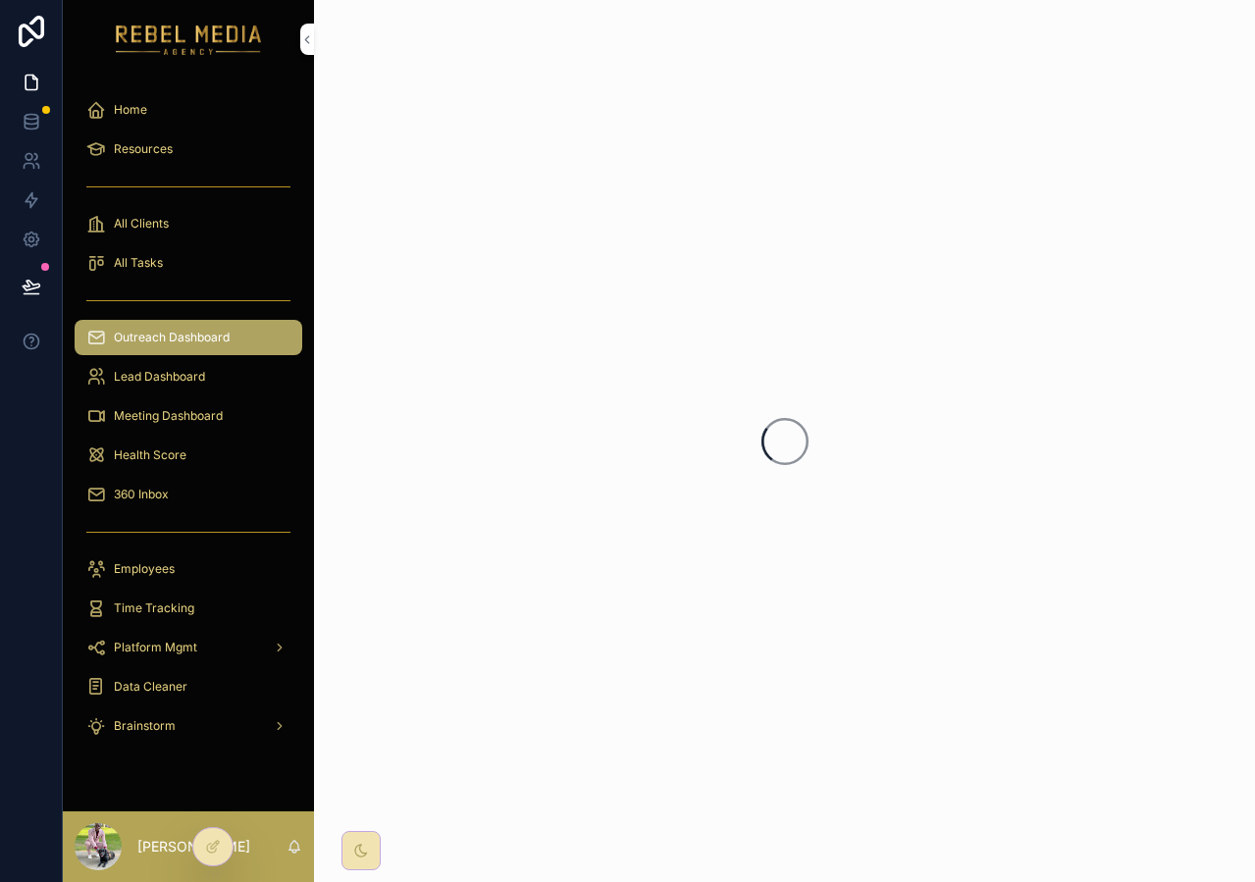
click at [181, 401] on div "Meeting Dashboard" at bounding box center [188, 415] width 204 height 31
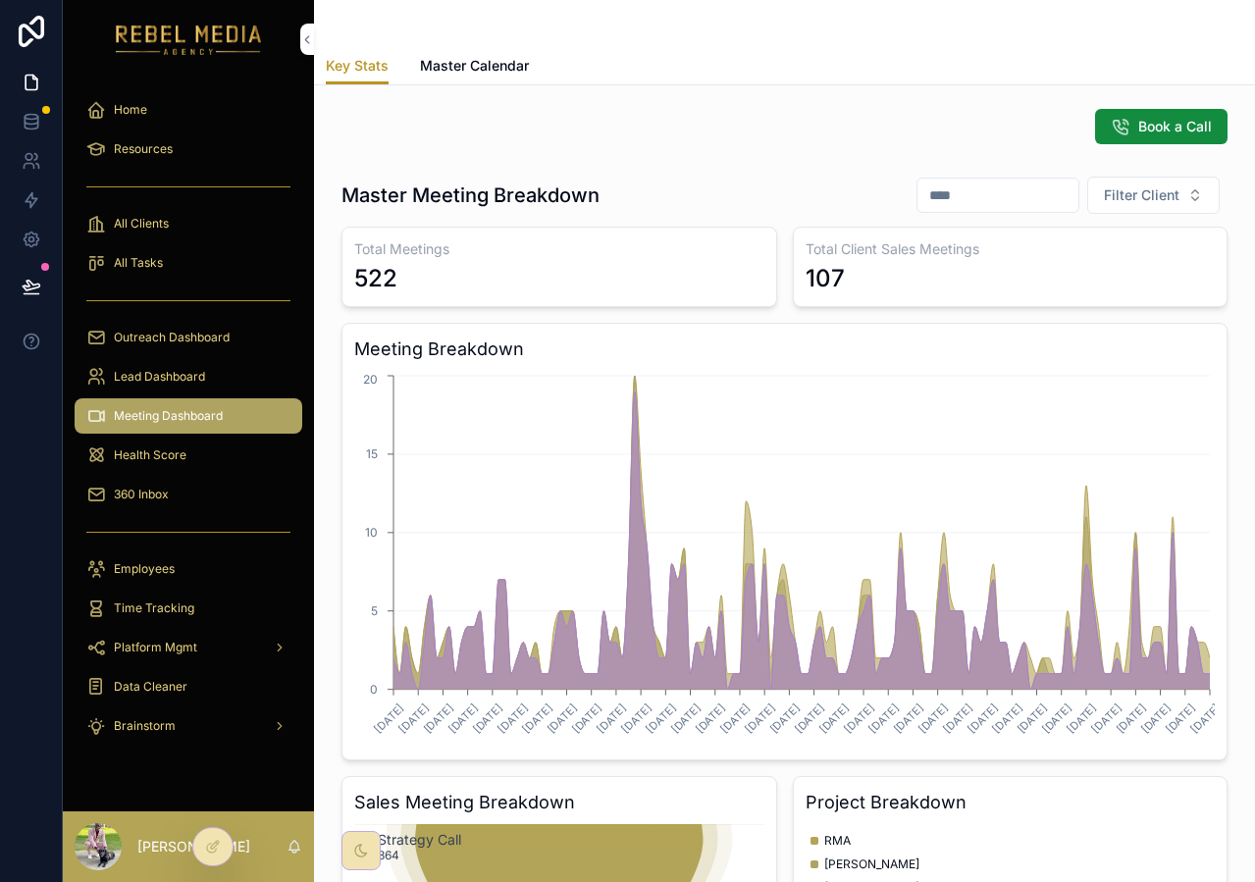
click at [459, 81] on link "Master Calendar" at bounding box center [474, 67] width 109 height 39
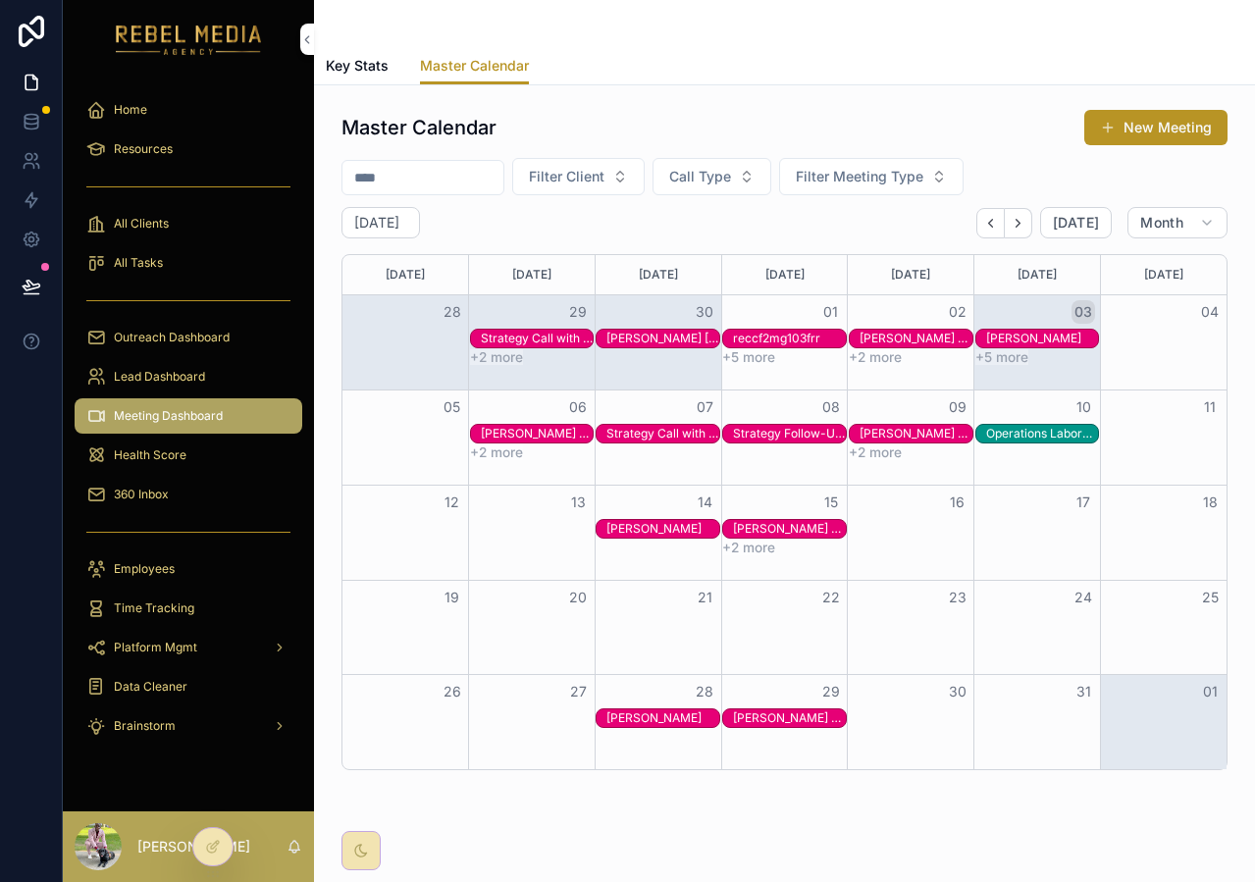
click at [1093, 308] on button "03" at bounding box center [1083, 312] width 24 height 24
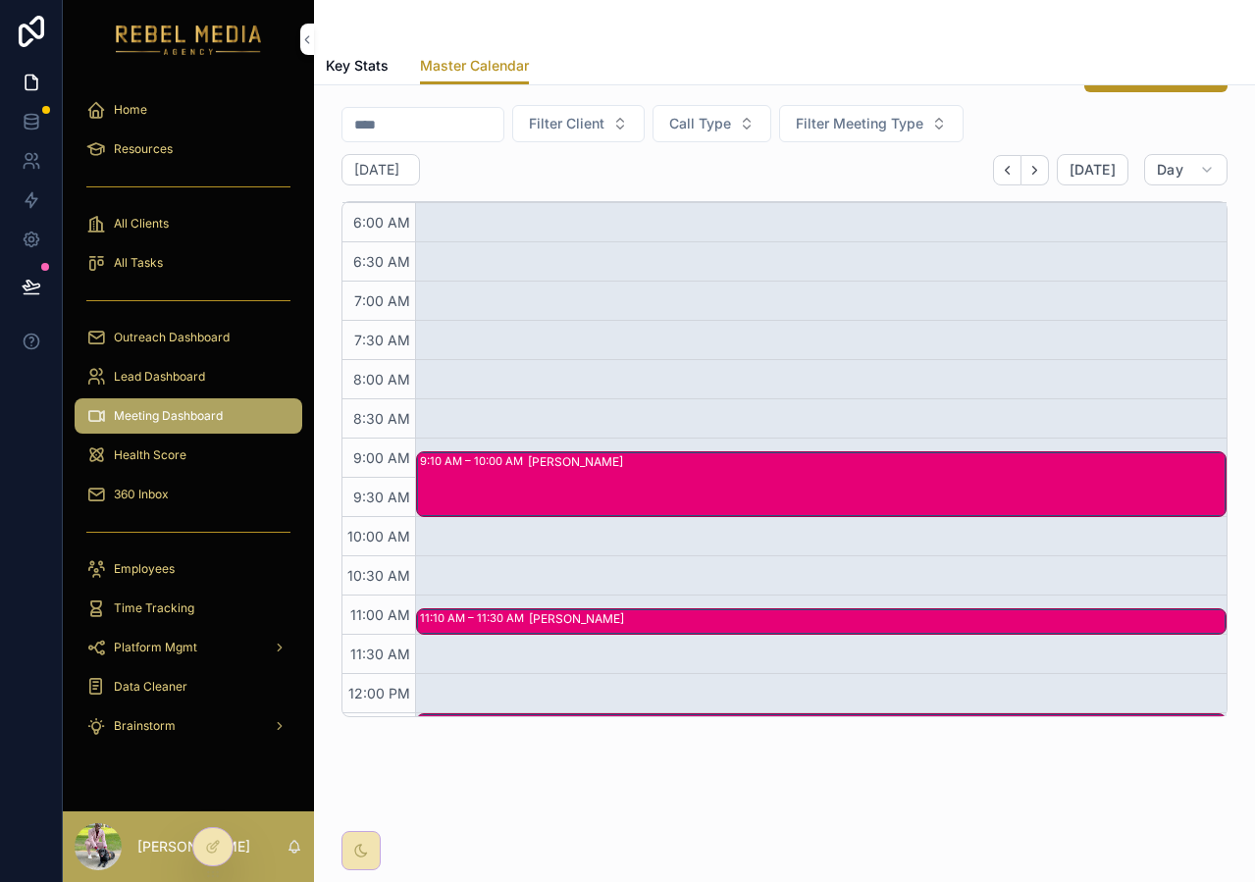
click at [1047, 172] on button "Next" at bounding box center [1034, 170] width 27 height 30
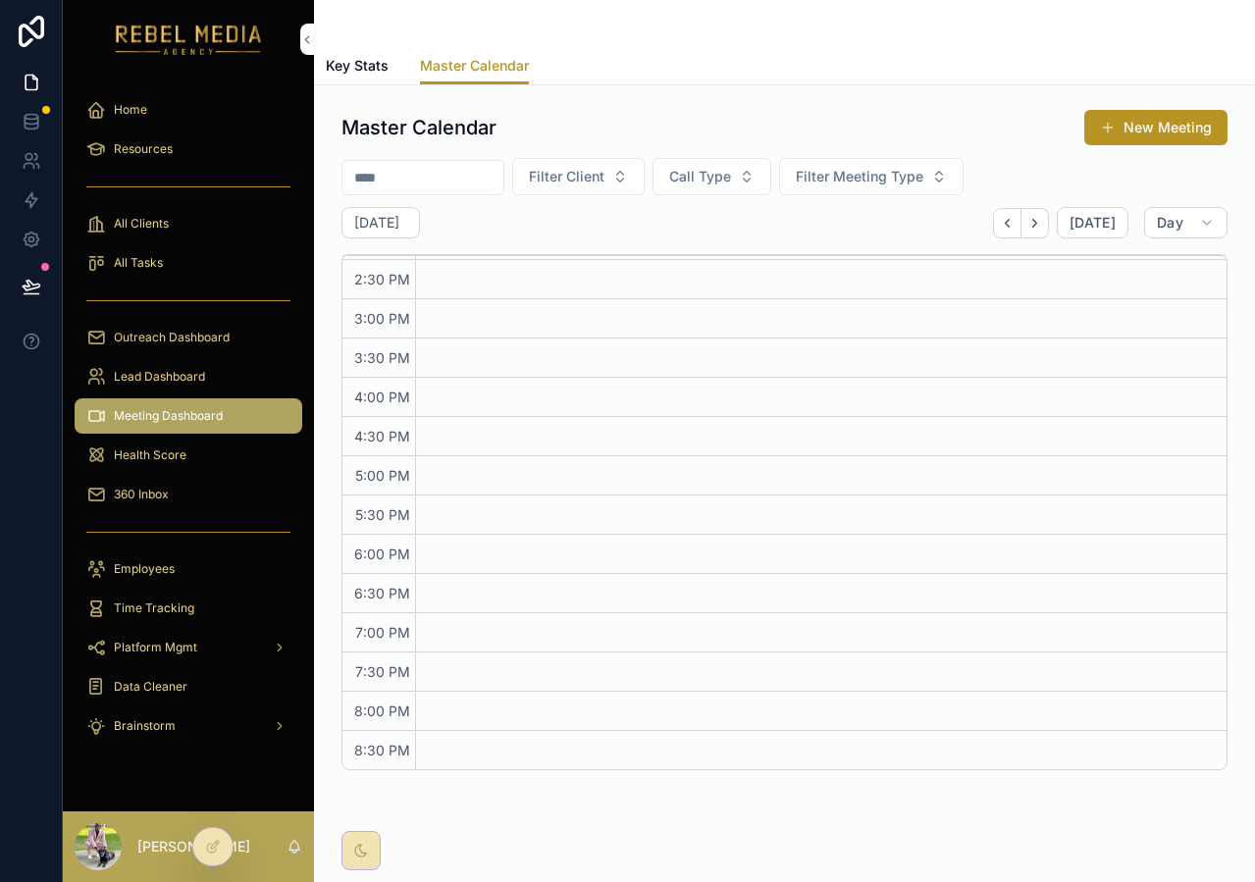
scroll to position [53, 0]
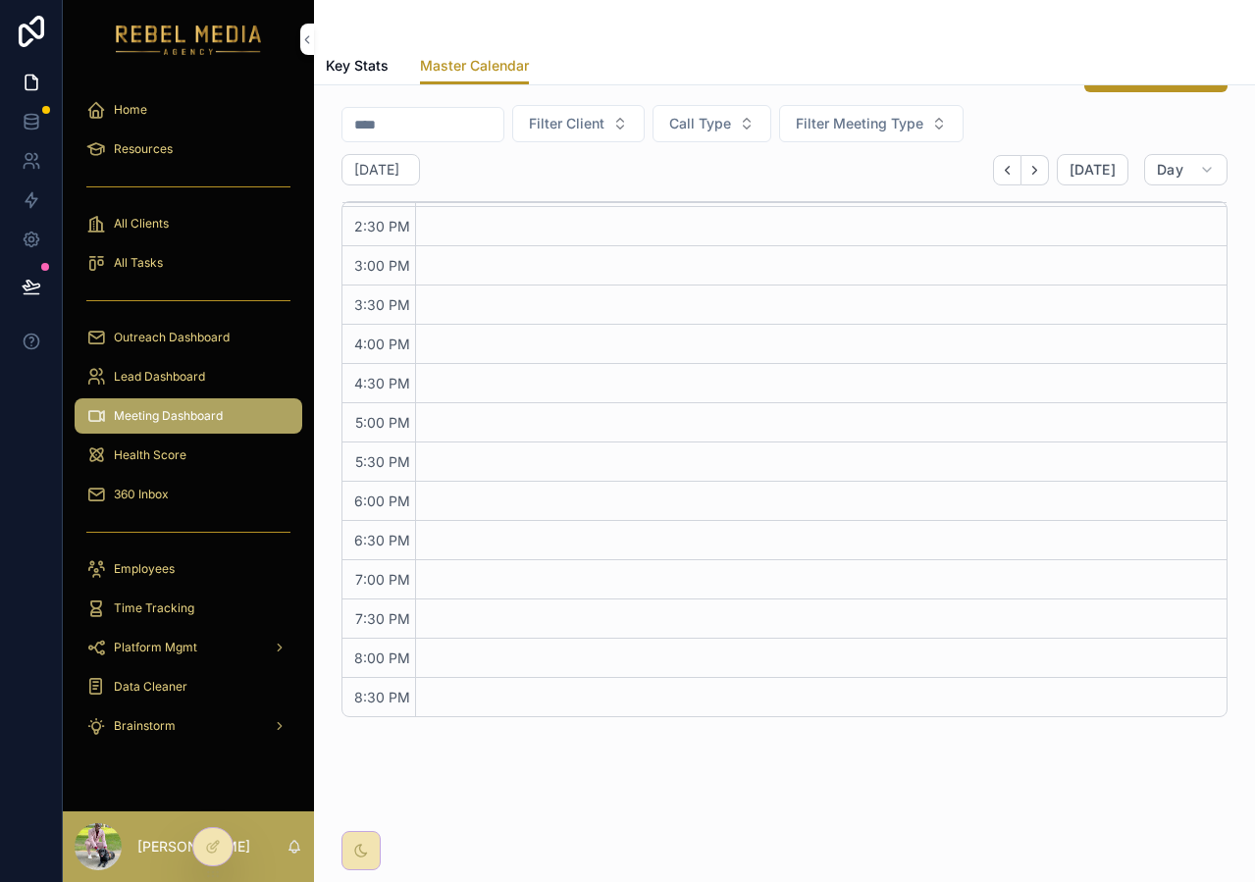
click at [1003, 164] on icon "Back" at bounding box center [1007, 170] width 15 height 15
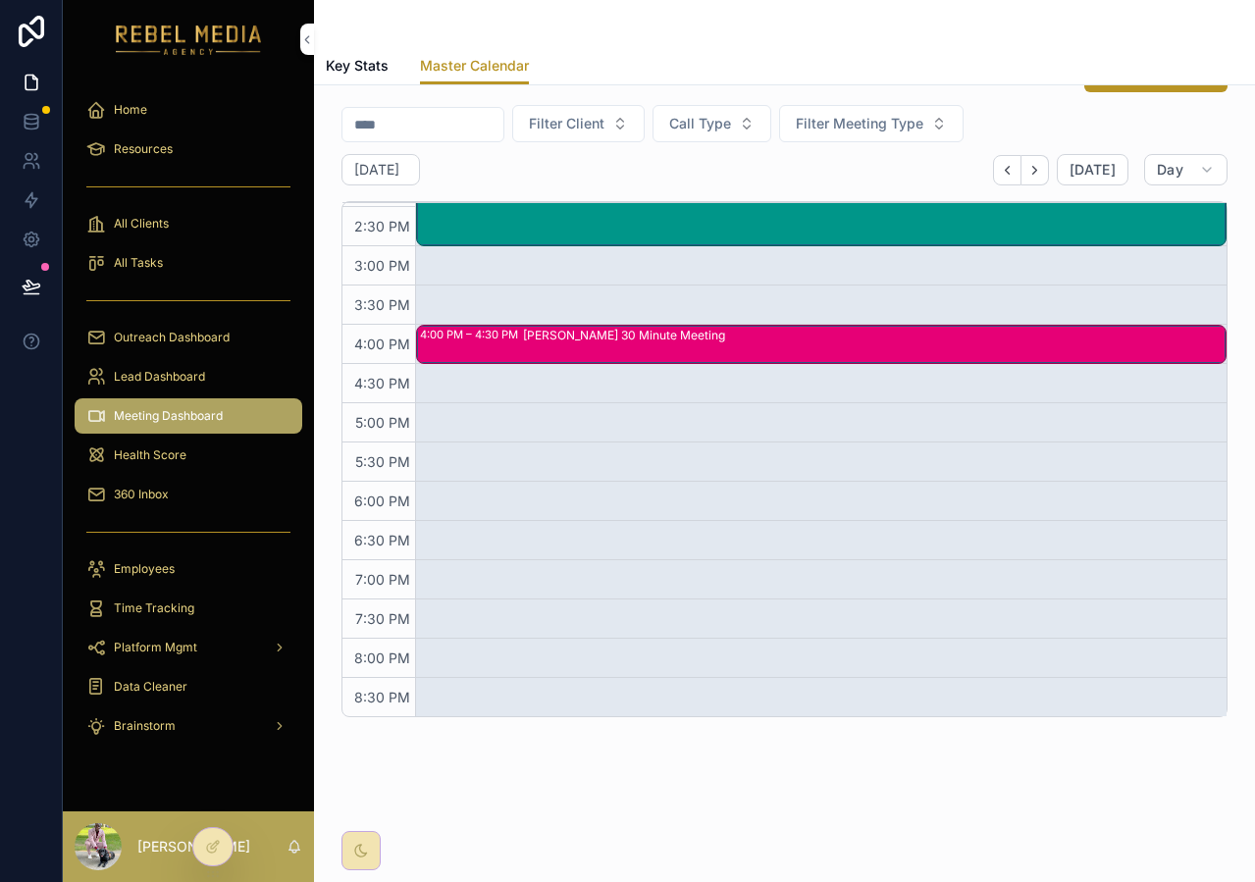
scroll to position [562, 0]
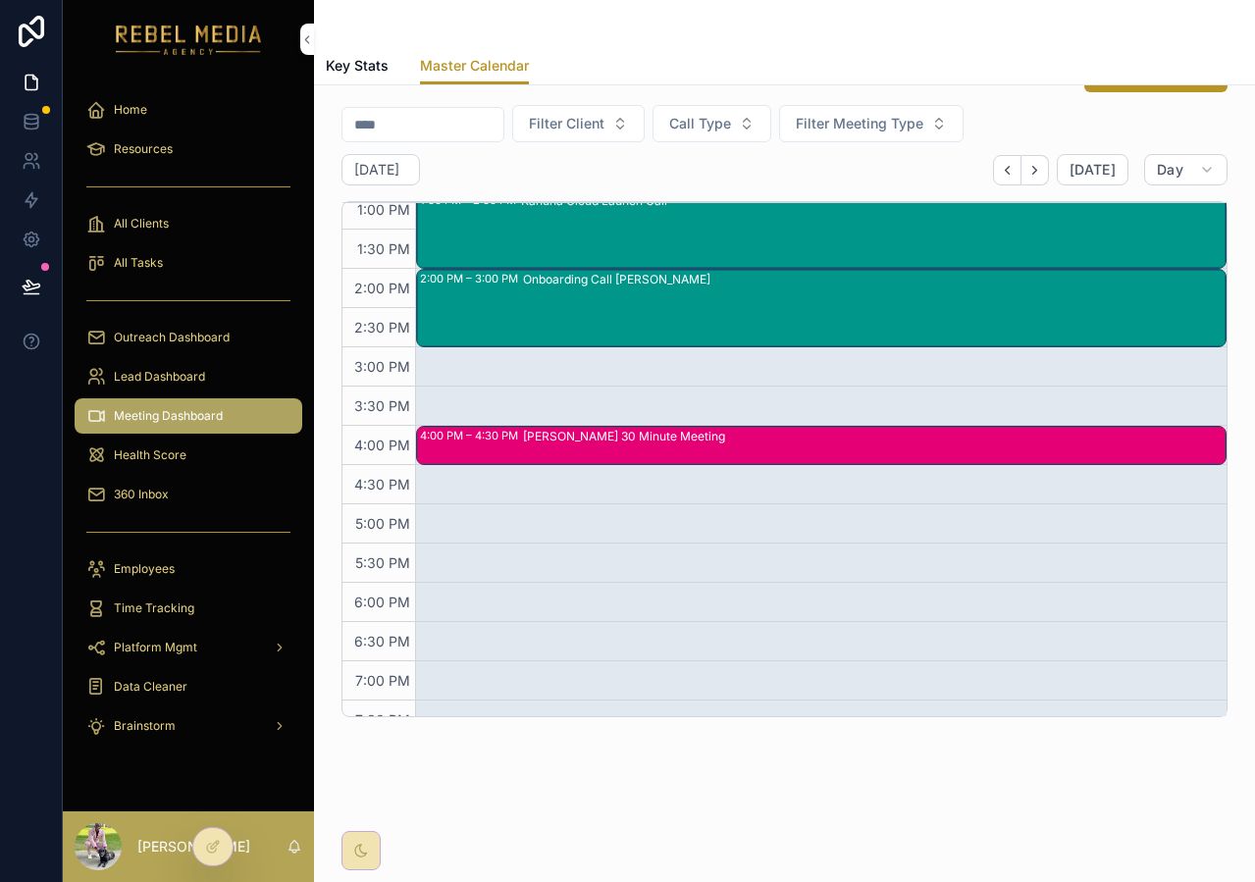
click at [812, 453] on div "Seymur Rasulov 30 Minute Meeting" at bounding box center [873, 445] width 701 height 35
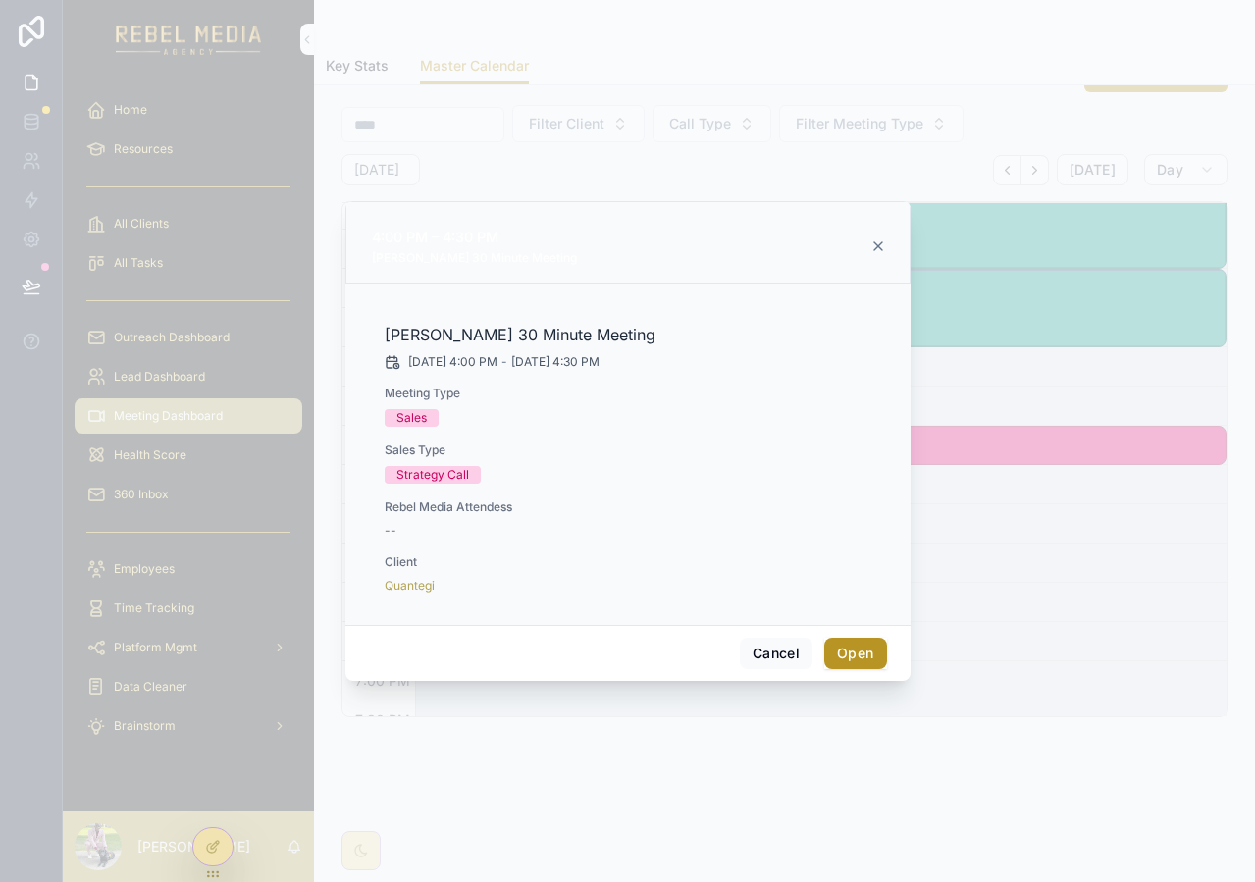
click at [853, 651] on button "Open" at bounding box center [855, 653] width 62 height 31
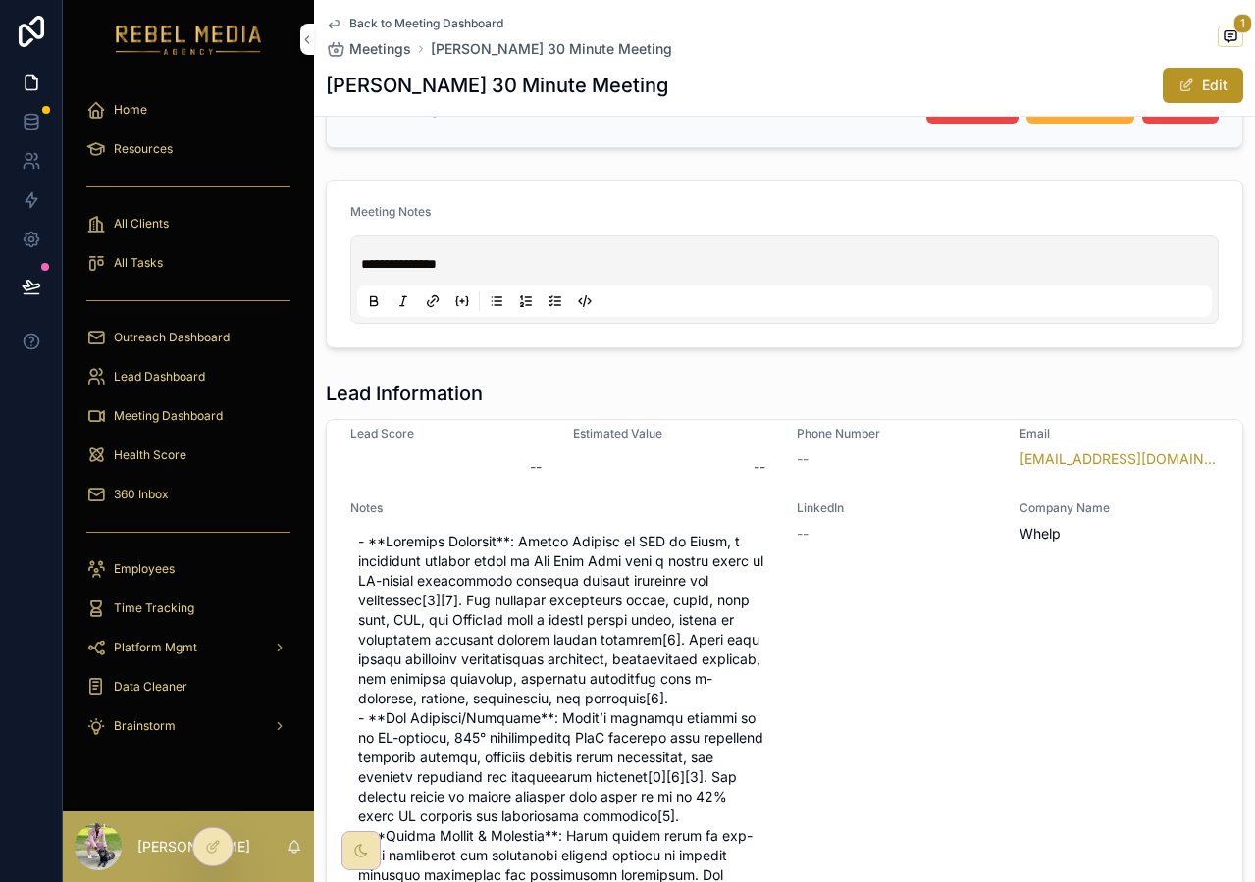
scroll to position [110, 0]
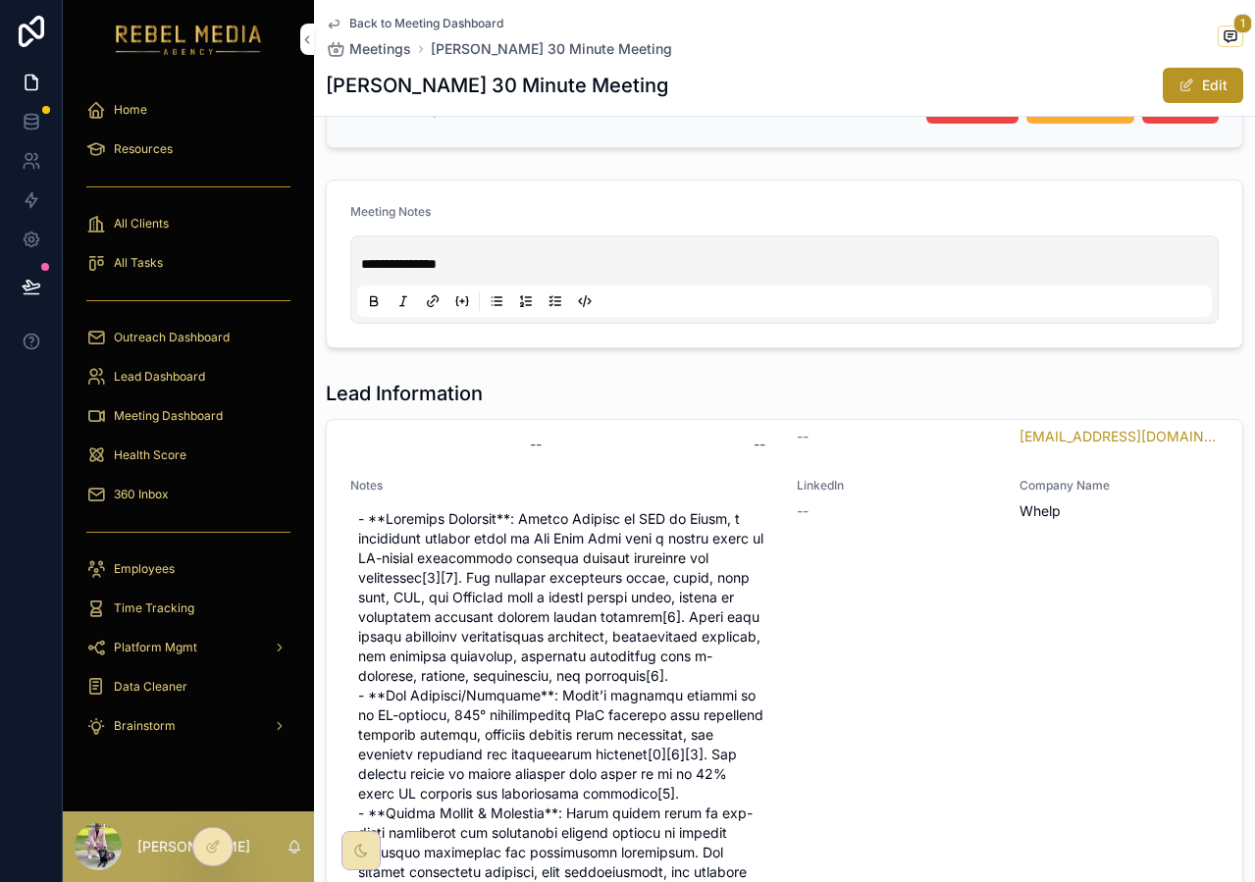
click at [848, 616] on div "LinkedIn --" at bounding box center [895, 870] width 199 height 785
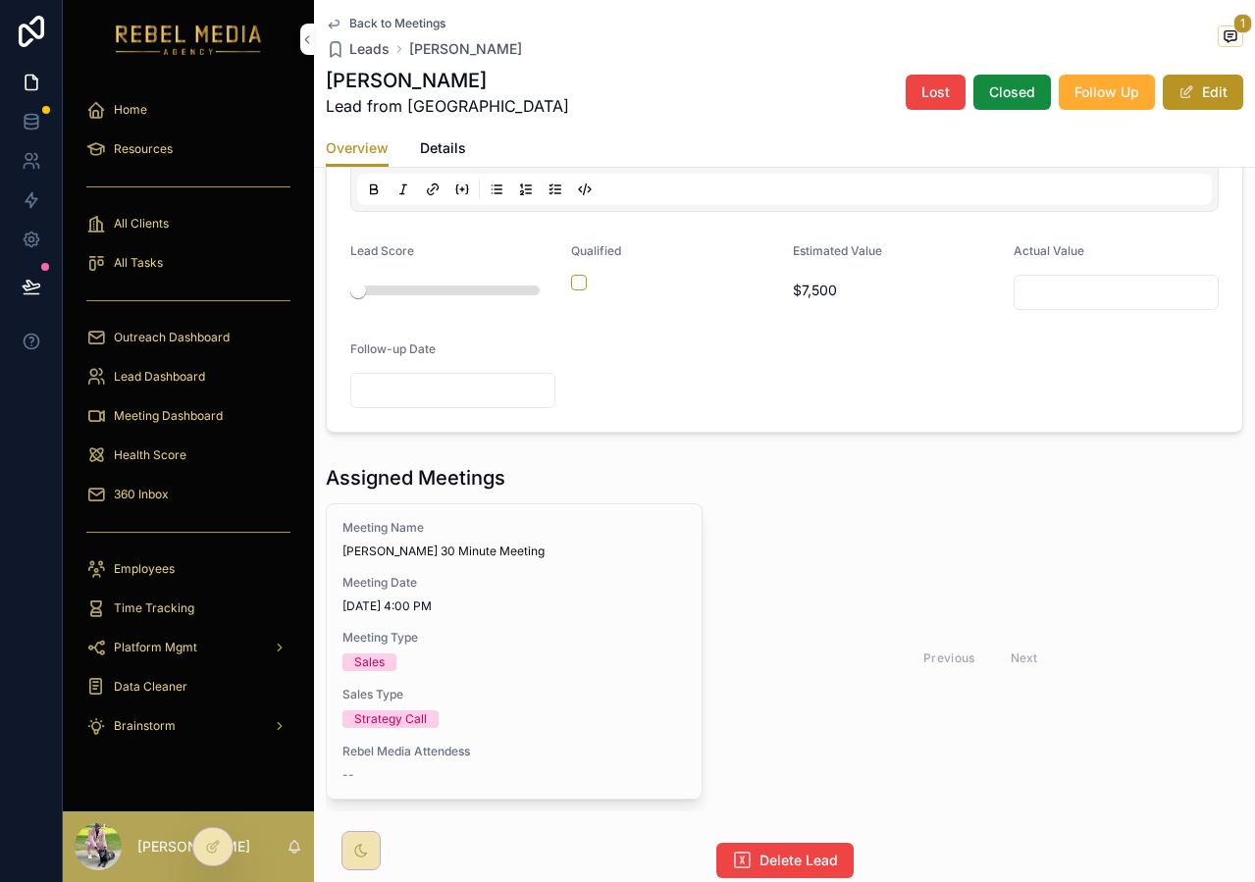
scroll to position [1325, 0]
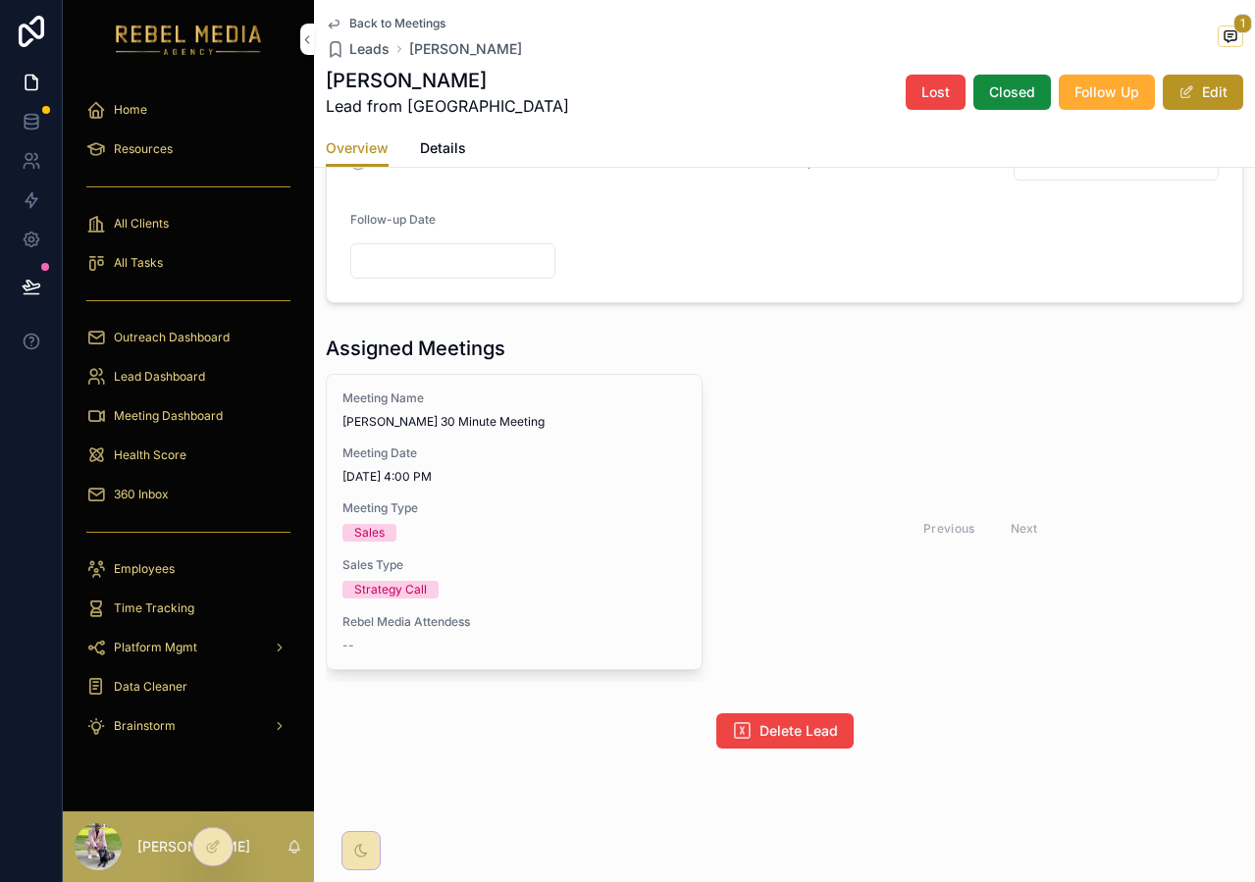
click at [626, 460] on span "Meeting Date" at bounding box center [513, 453] width 343 height 16
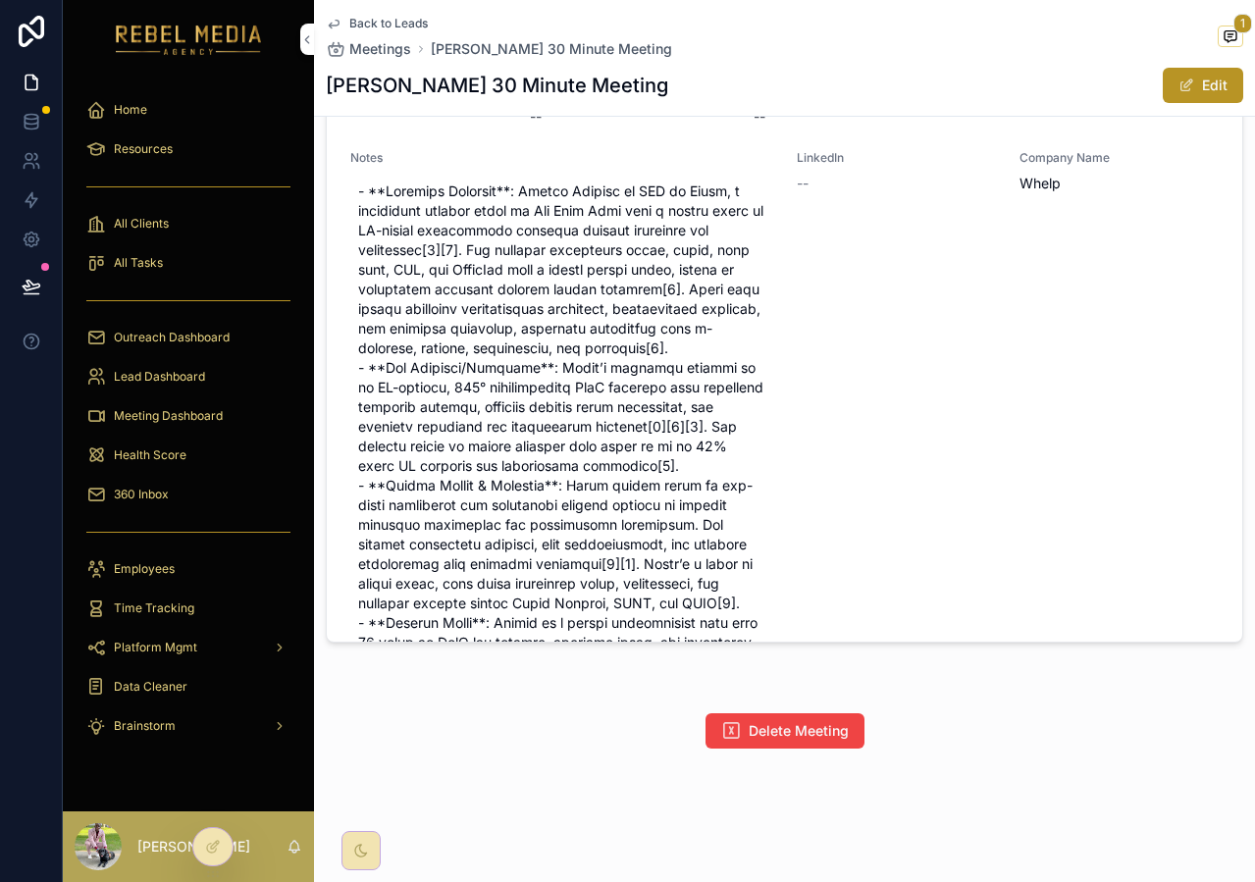
scroll to position [736, 0]
